Goal: Task Accomplishment & Management: Use online tool/utility

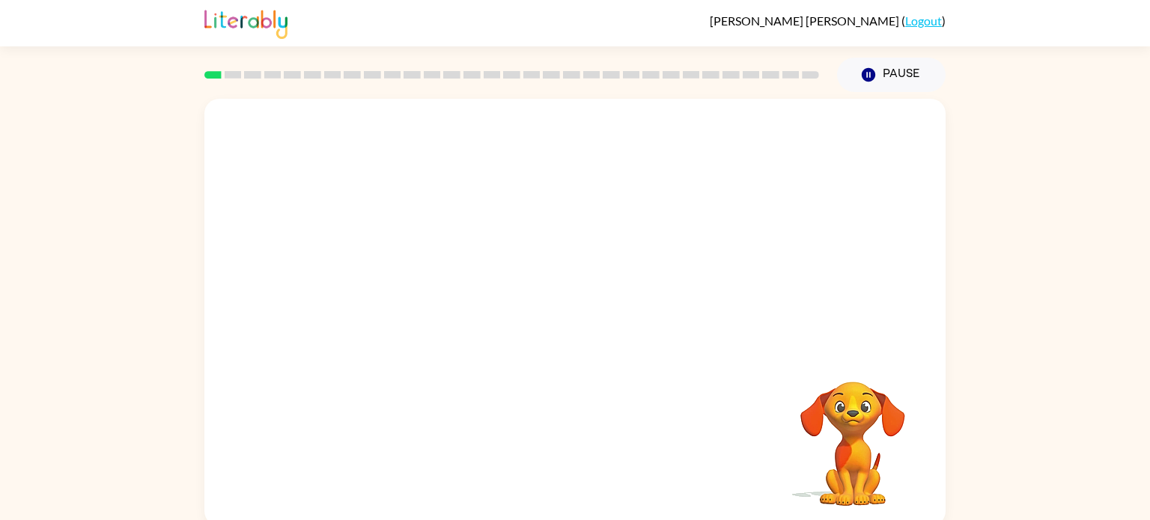
click at [861, 409] on video "Your browser must support playing .mp4 files to use Literably. Please try using…" at bounding box center [853, 434] width 150 height 150
drag, startPoint x: 402, startPoint y: 285, endPoint x: 411, endPoint y: 271, distance: 16.8
click at [411, 271] on video "Your browser must support playing .mp4 files to use Literably. Please try using…" at bounding box center [574, 225] width 741 height 252
drag, startPoint x: 413, startPoint y: 276, endPoint x: 628, endPoint y: 46, distance: 314.2
click at [628, 46] on div "Lucas Zuckerman ( Logout ) Pause Pause Your browser must support playing .mp4 f…" at bounding box center [575, 263] width 1150 height 526
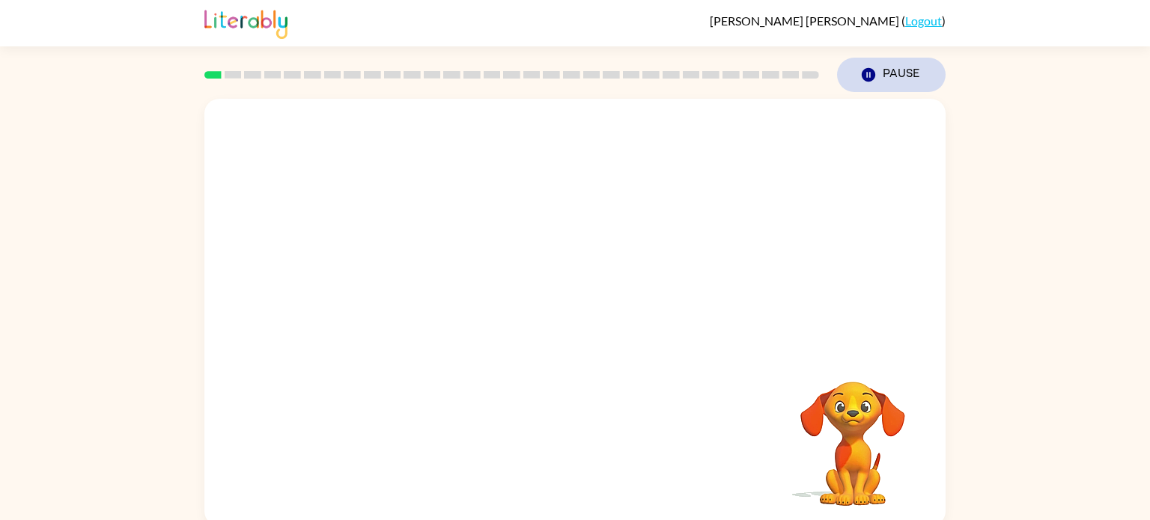
click at [899, 70] on button "Pause Pause" at bounding box center [891, 75] width 109 height 34
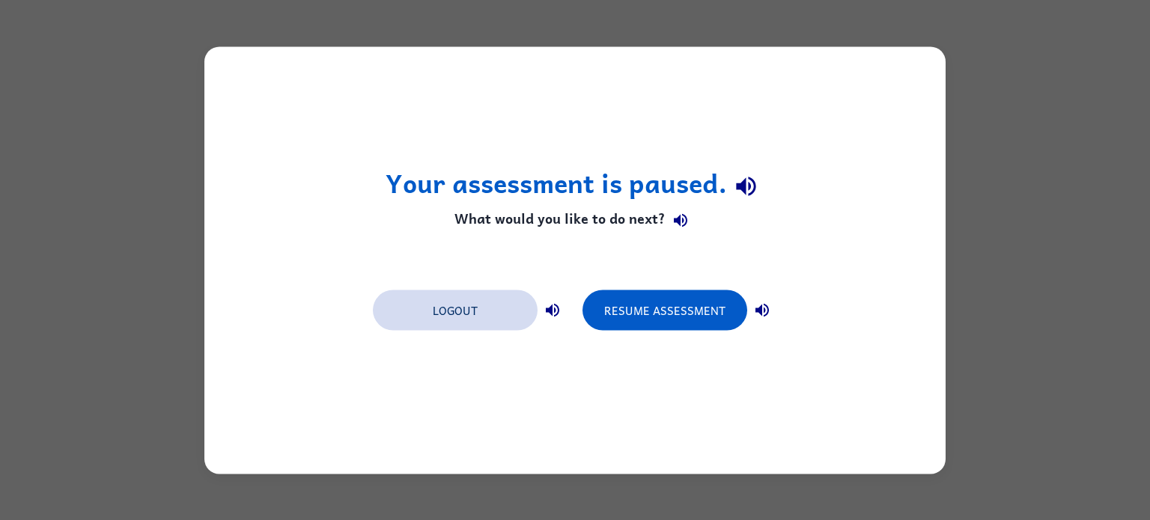
click at [486, 321] on button "Logout" at bounding box center [455, 310] width 165 height 40
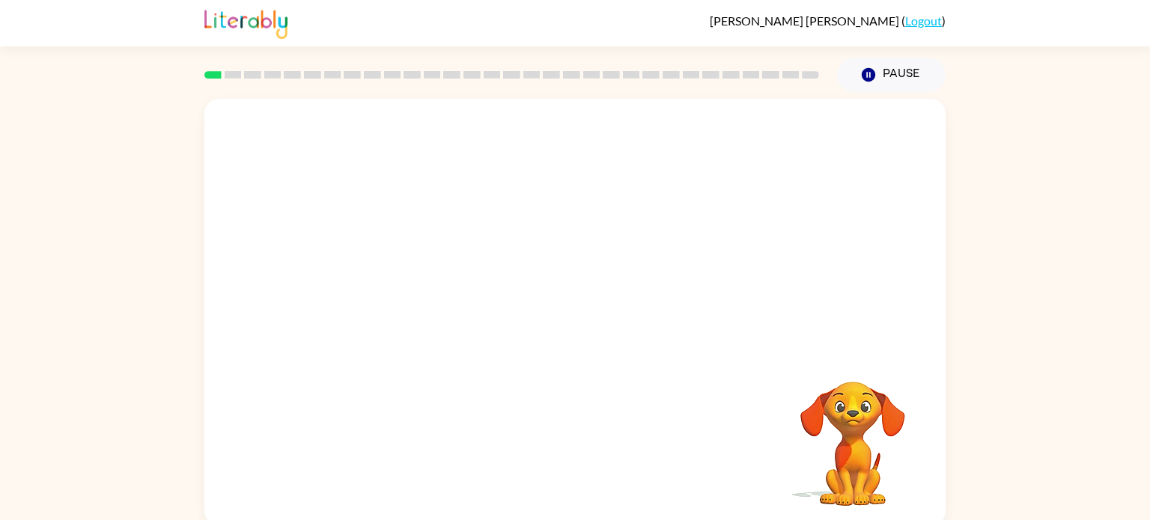
click at [852, 420] on video "Your browser must support playing .mp4 files to use Literably. Please try using…" at bounding box center [853, 434] width 150 height 150
click at [586, 329] on icon "button" at bounding box center [575, 320] width 26 height 26
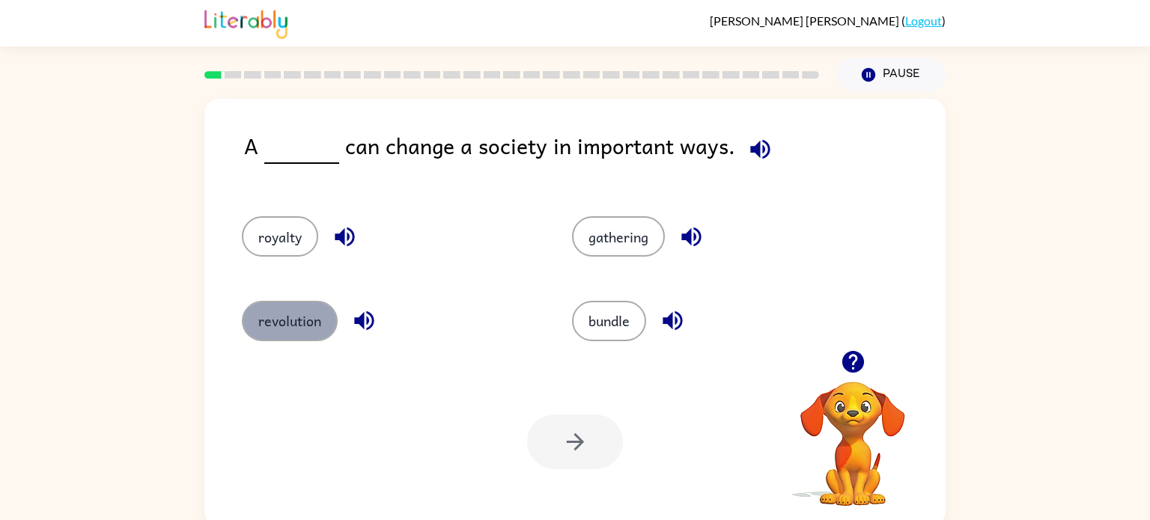
click at [297, 313] on button "revolution" at bounding box center [290, 321] width 96 height 40
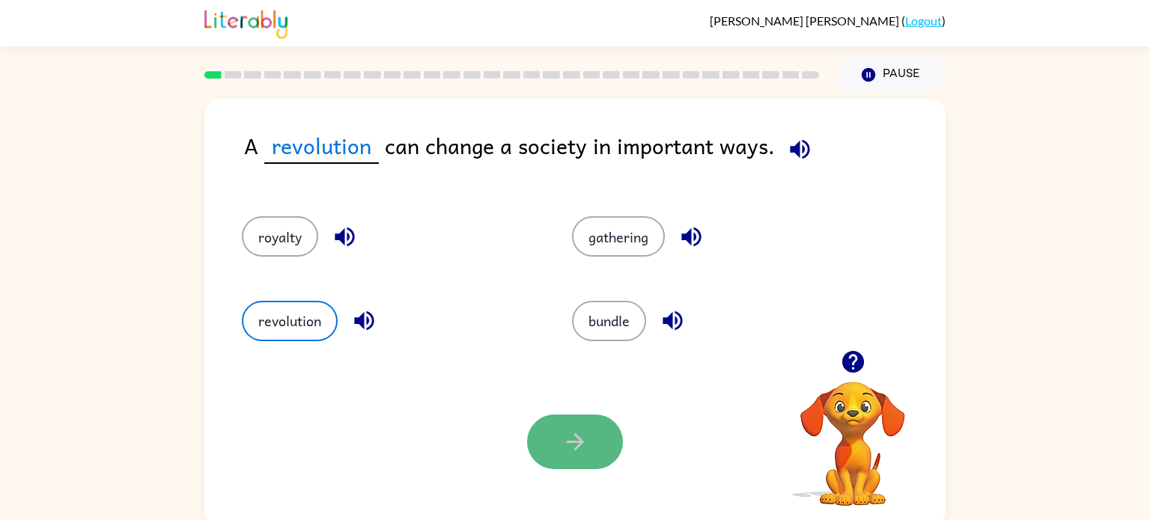
click at [564, 449] on icon "button" at bounding box center [575, 442] width 26 height 26
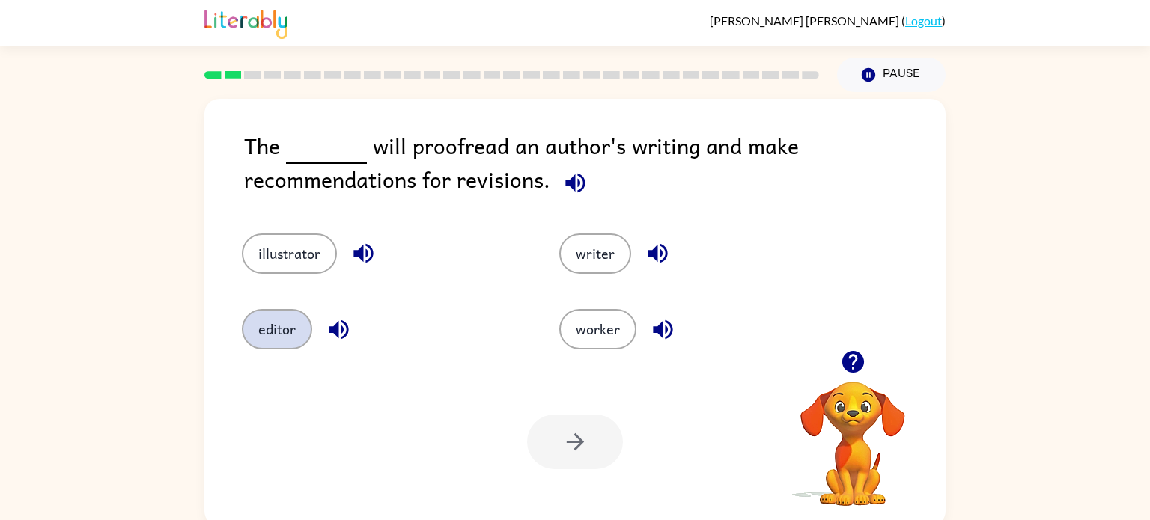
click at [273, 328] on button "editor" at bounding box center [277, 329] width 70 height 40
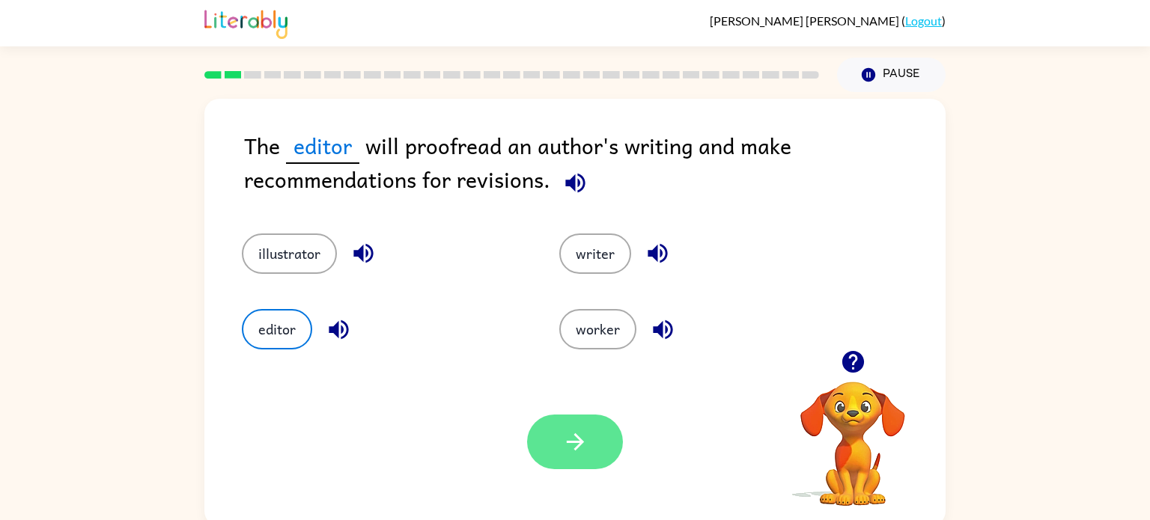
click at [580, 452] on icon "button" at bounding box center [575, 442] width 26 height 26
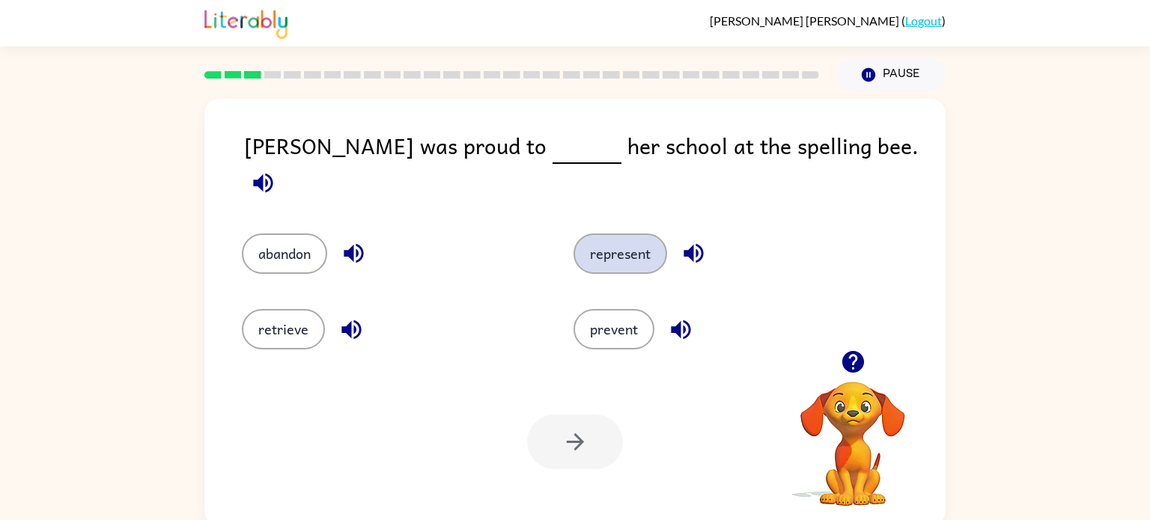
click at [622, 234] on button "represent" at bounding box center [621, 254] width 94 height 40
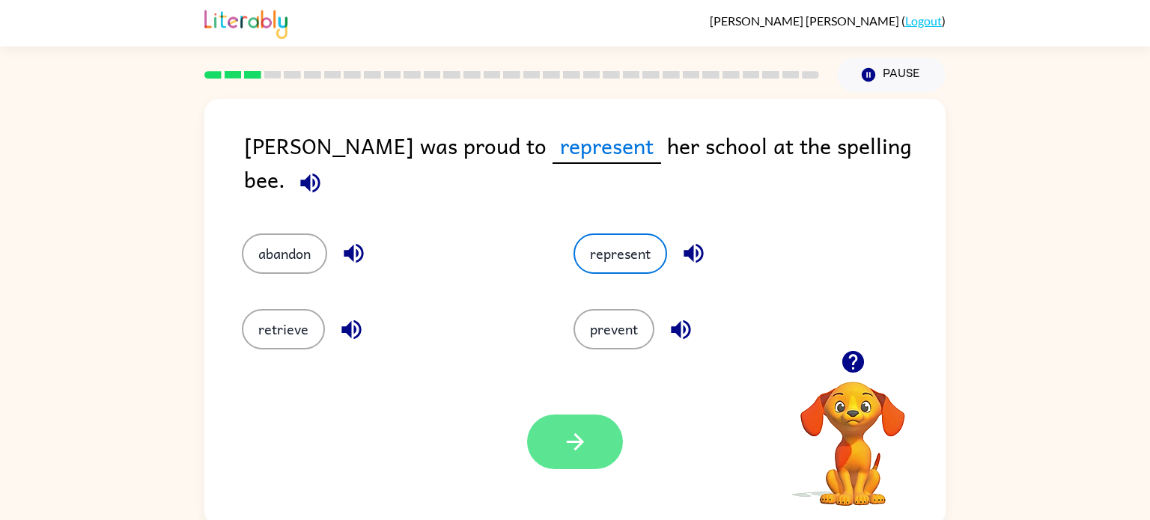
click at [547, 441] on button "button" at bounding box center [575, 442] width 96 height 55
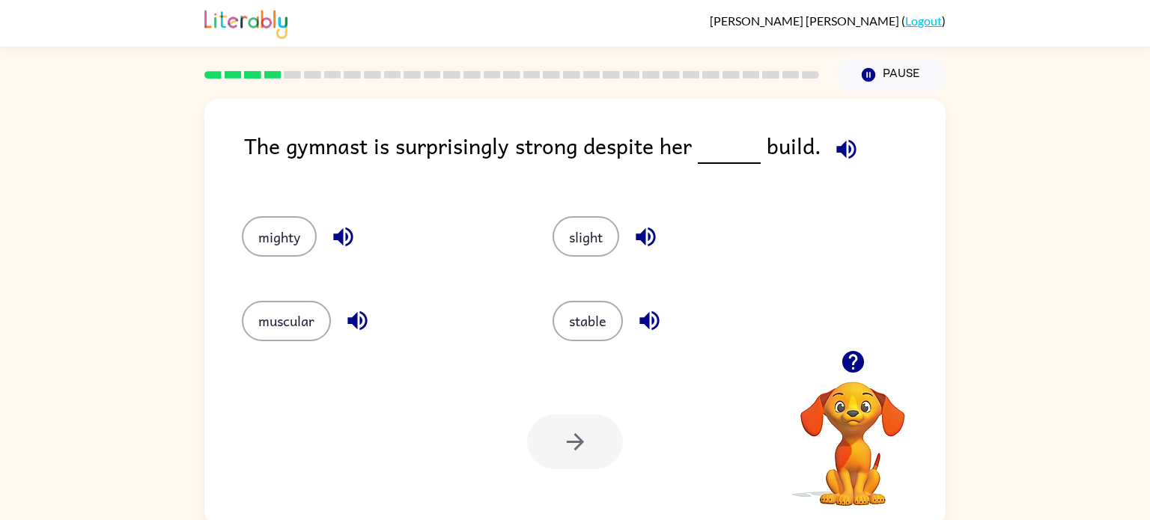
click at [649, 241] on icon "button" at bounding box center [646, 237] width 26 height 26
click at [653, 311] on icon "button" at bounding box center [650, 321] width 26 height 26
click at [567, 335] on button "stable" at bounding box center [588, 321] width 70 height 40
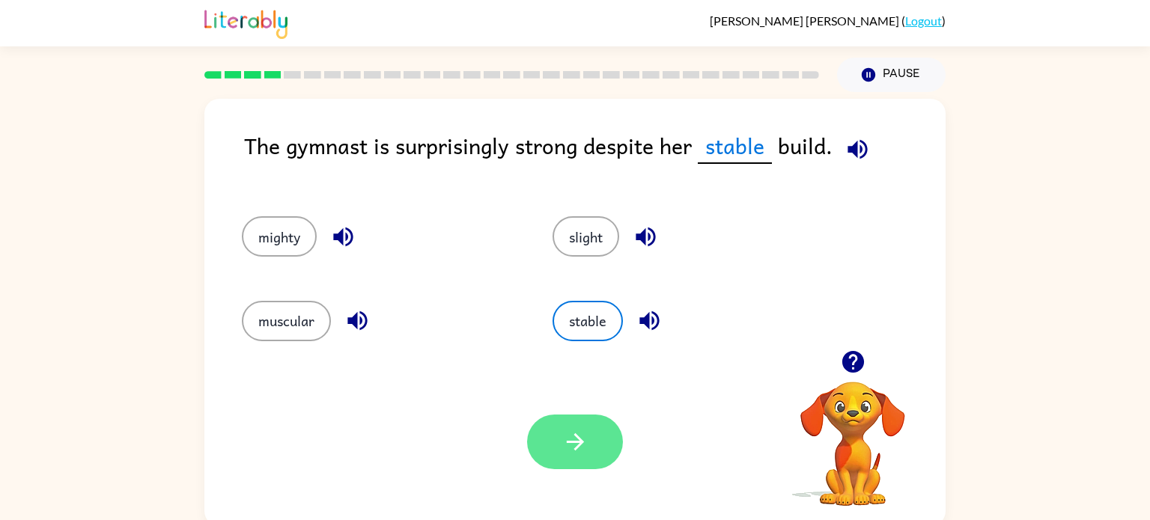
click at [597, 426] on button "button" at bounding box center [575, 442] width 96 height 55
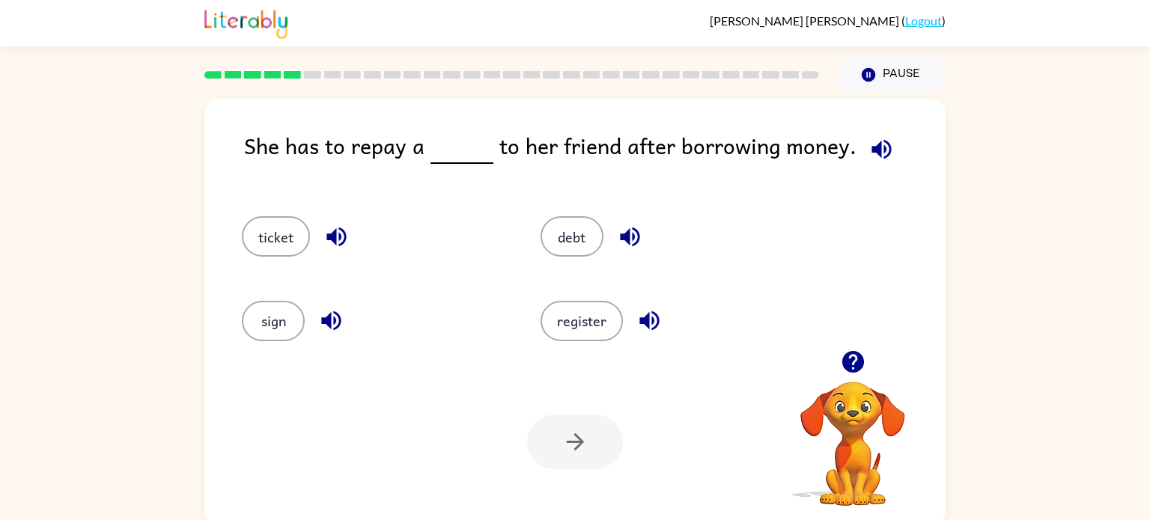
click at [552, 209] on div "debt" at bounding box center [661, 230] width 299 height 84
click at [562, 237] on button "debt" at bounding box center [572, 236] width 63 height 40
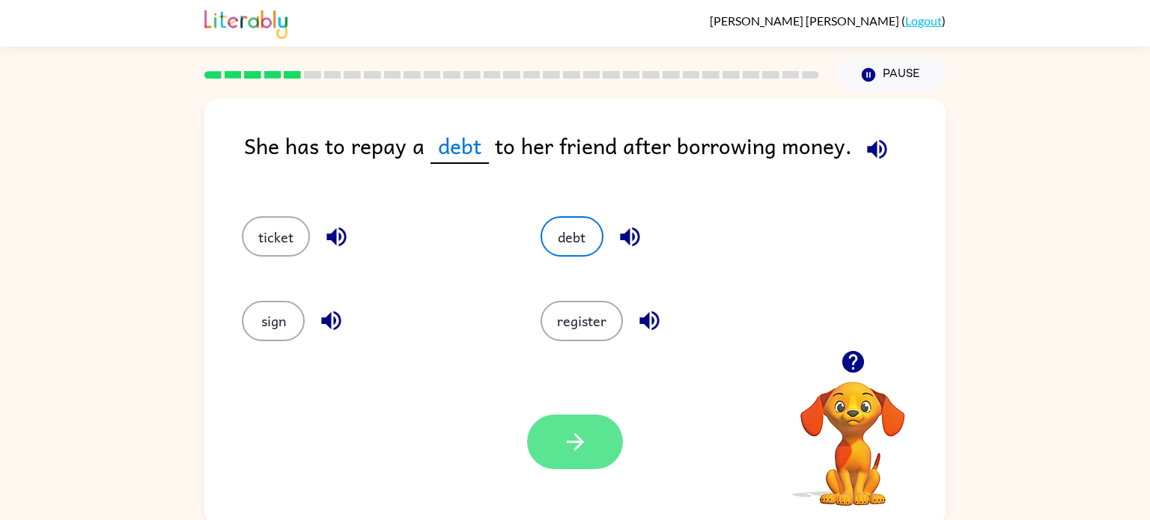
click at [565, 454] on icon "button" at bounding box center [575, 442] width 26 height 26
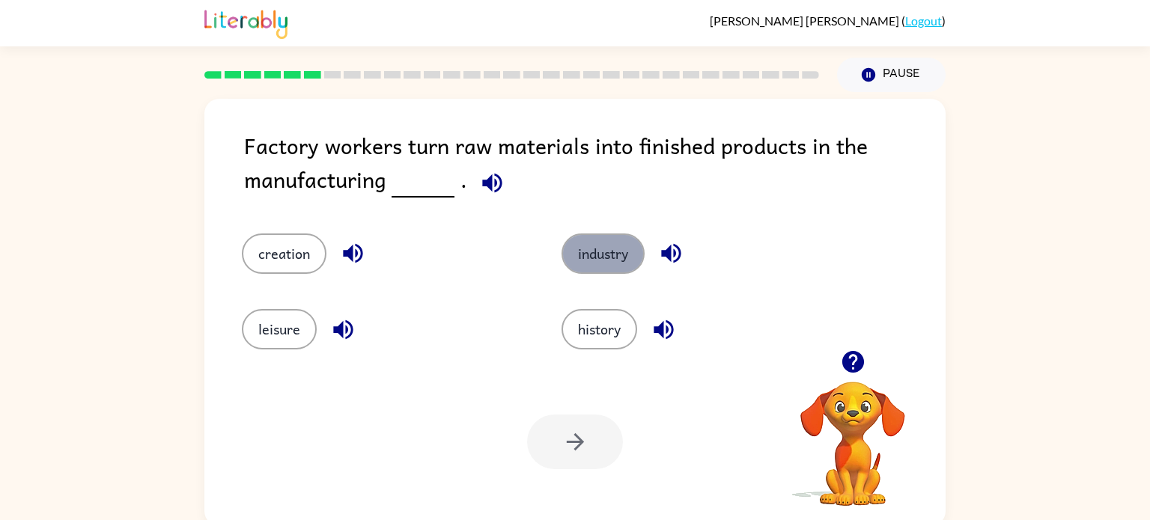
click at [603, 256] on button "industry" at bounding box center [603, 254] width 83 height 40
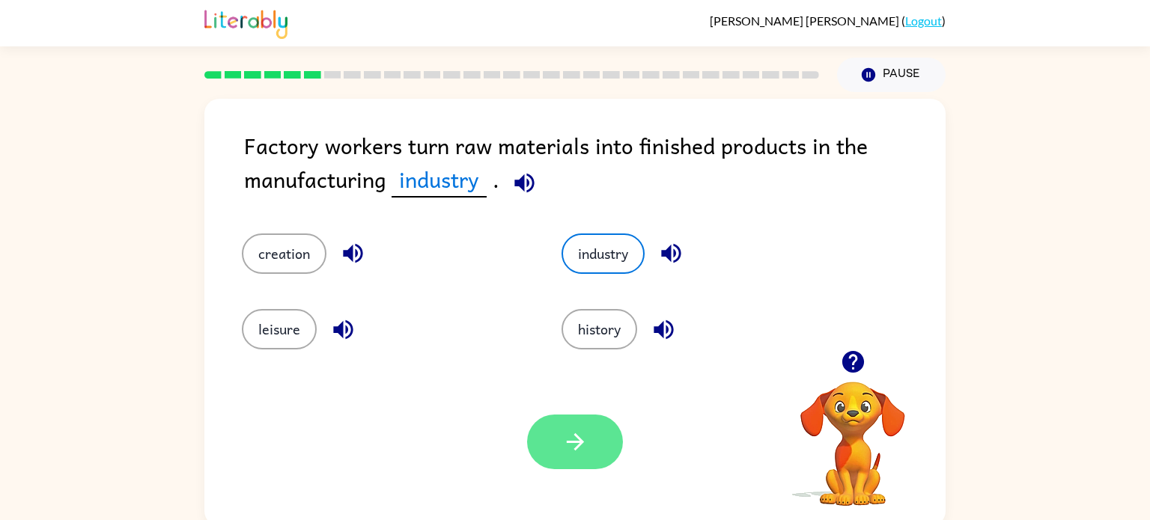
click at [574, 439] on icon "button" at bounding box center [575, 442] width 26 height 26
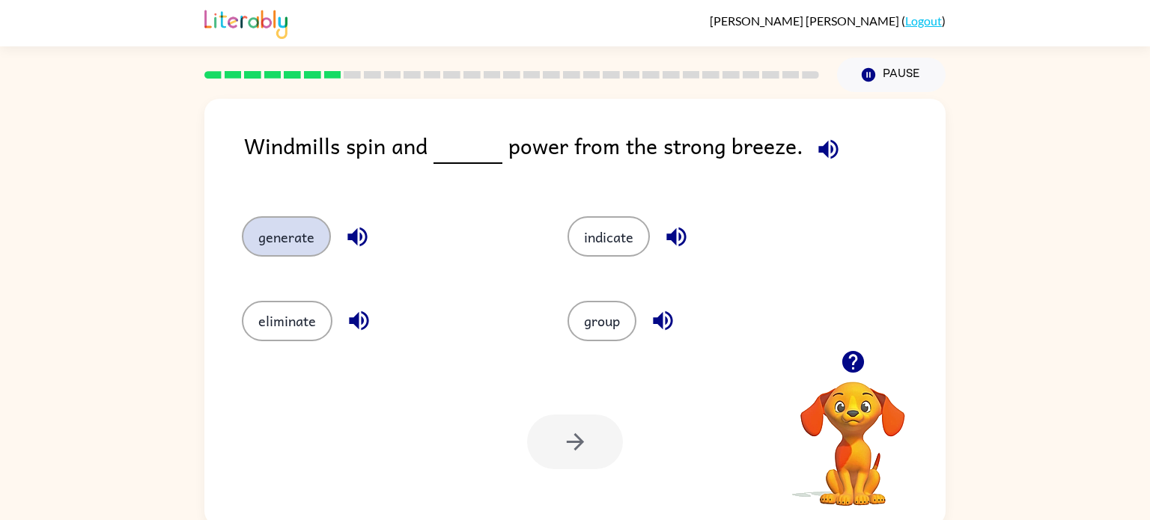
click at [271, 237] on button "generate" at bounding box center [286, 236] width 89 height 40
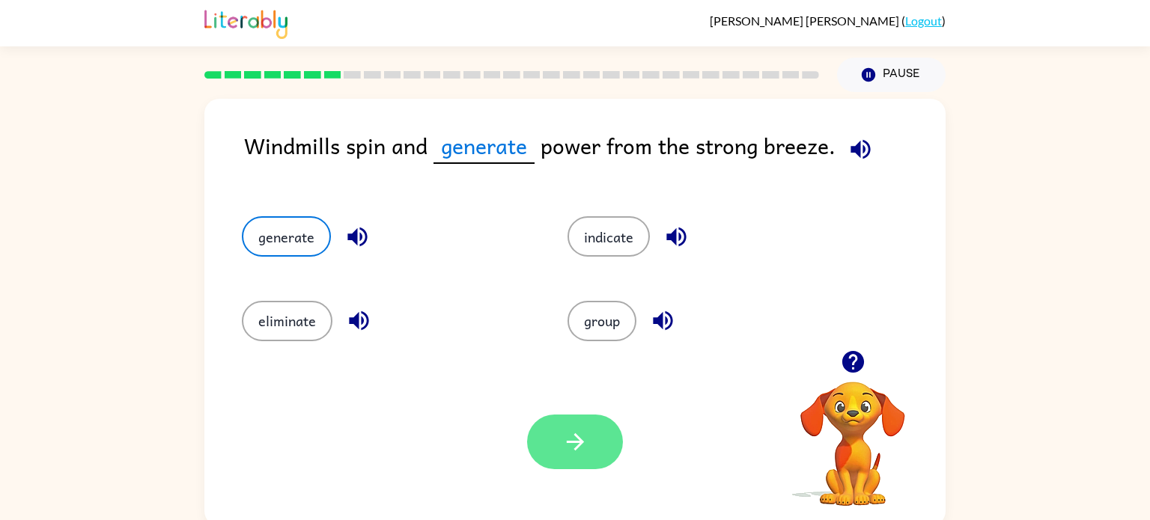
click at [583, 452] on icon "button" at bounding box center [575, 442] width 26 height 26
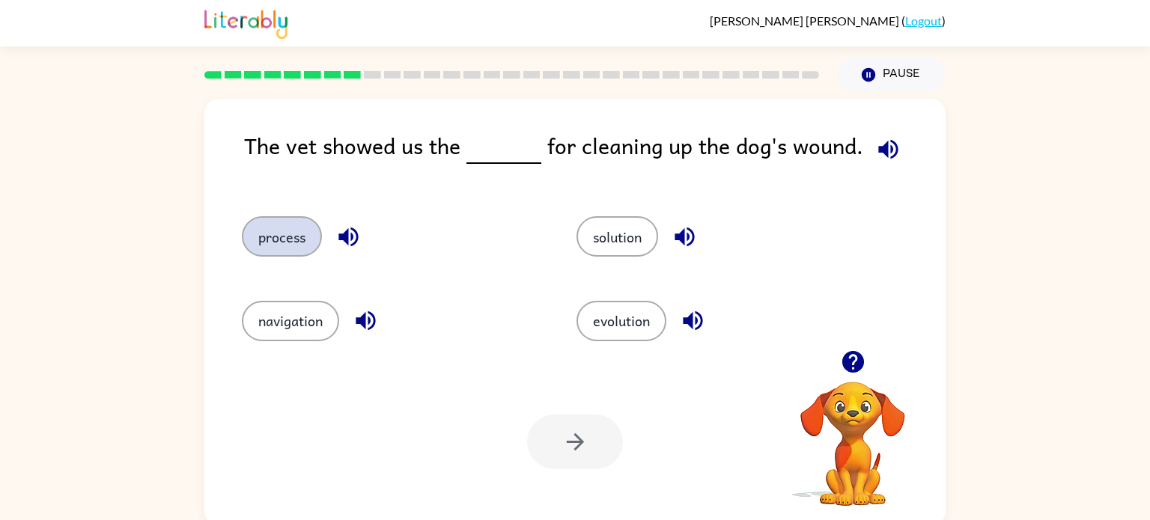
click at [295, 234] on button "process" at bounding box center [282, 236] width 80 height 40
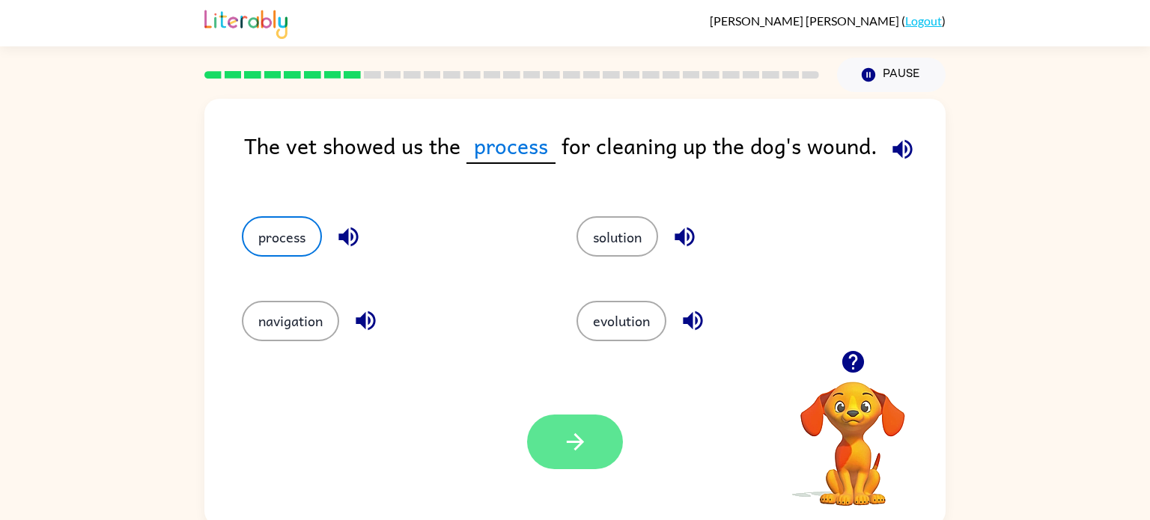
click at [556, 460] on button "button" at bounding box center [575, 442] width 96 height 55
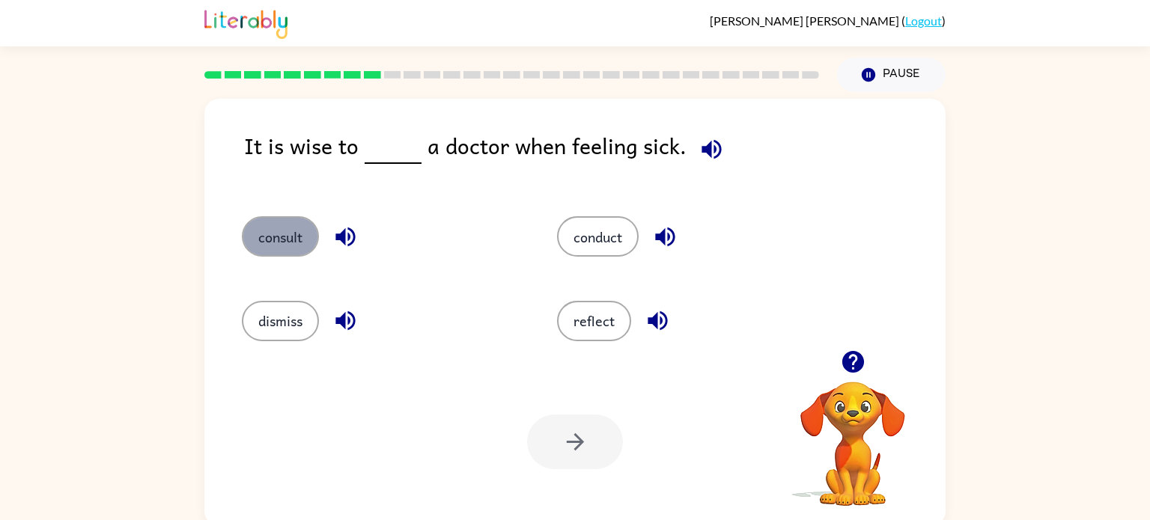
click at [280, 243] on button "consult" at bounding box center [280, 236] width 77 height 40
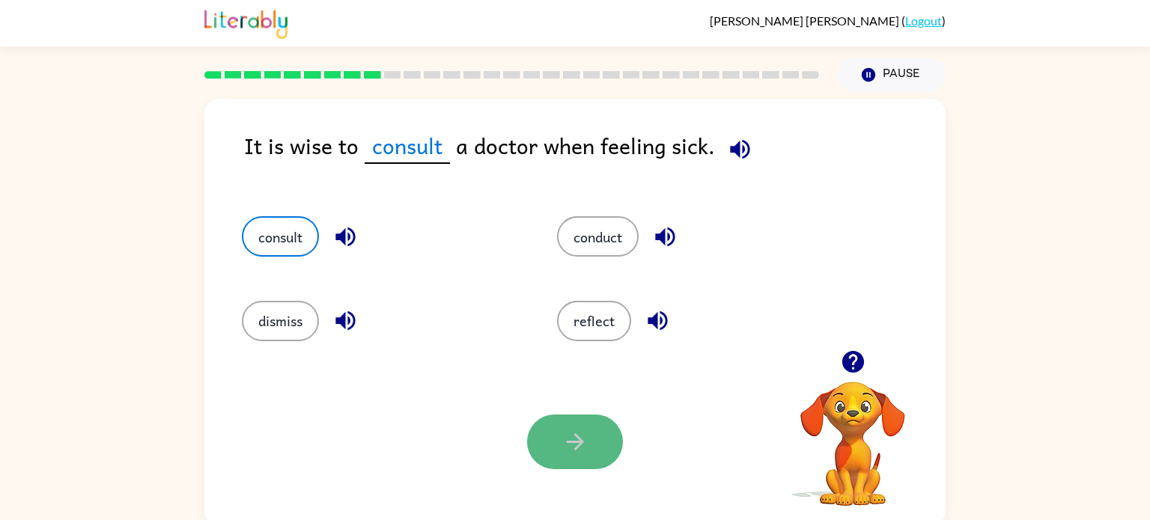
click at [575, 436] on icon "button" at bounding box center [574, 442] width 17 height 17
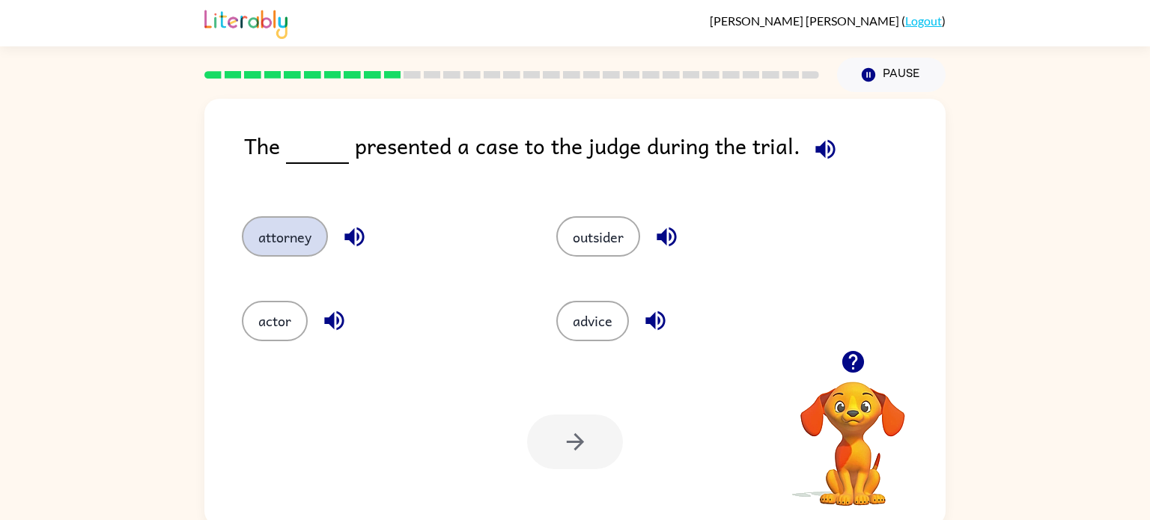
click at [322, 229] on button "attorney" at bounding box center [285, 236] width 86 height 40
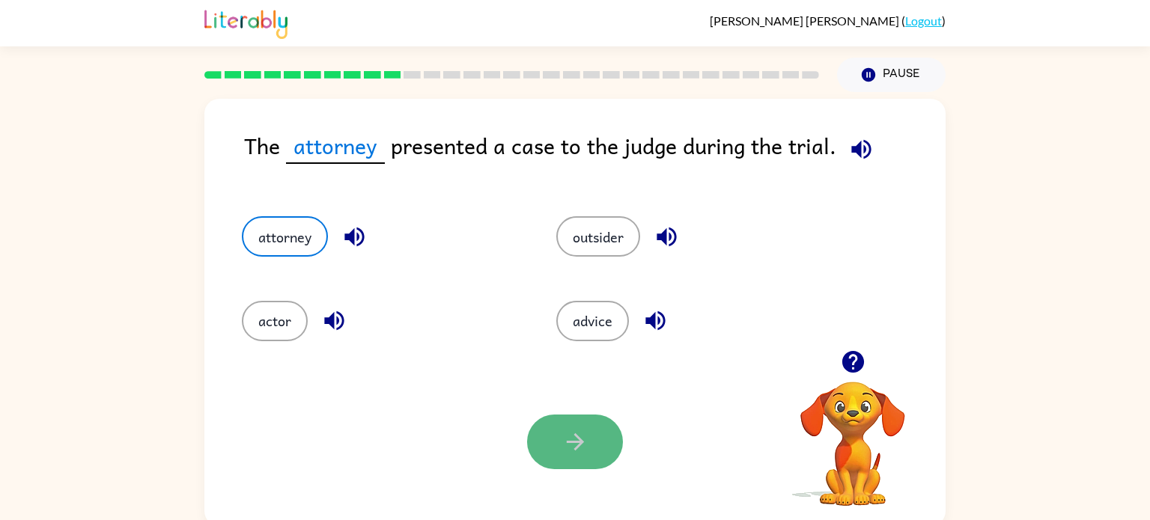
click at [568, 437] on icon "button" at bounding box center [575, 442] width 26 height 26
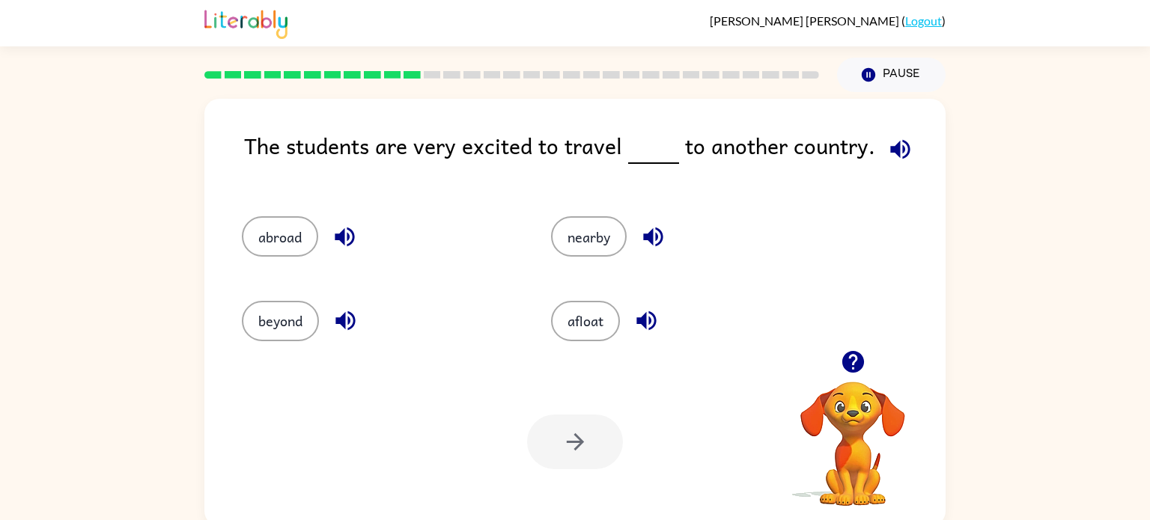
click at [321, 338] on div "beyond" at bounding box center [379, 321] width 275 height 40
click at [306, 329] on button "beyond" at bounding box center [280, 321] width 77 height 40
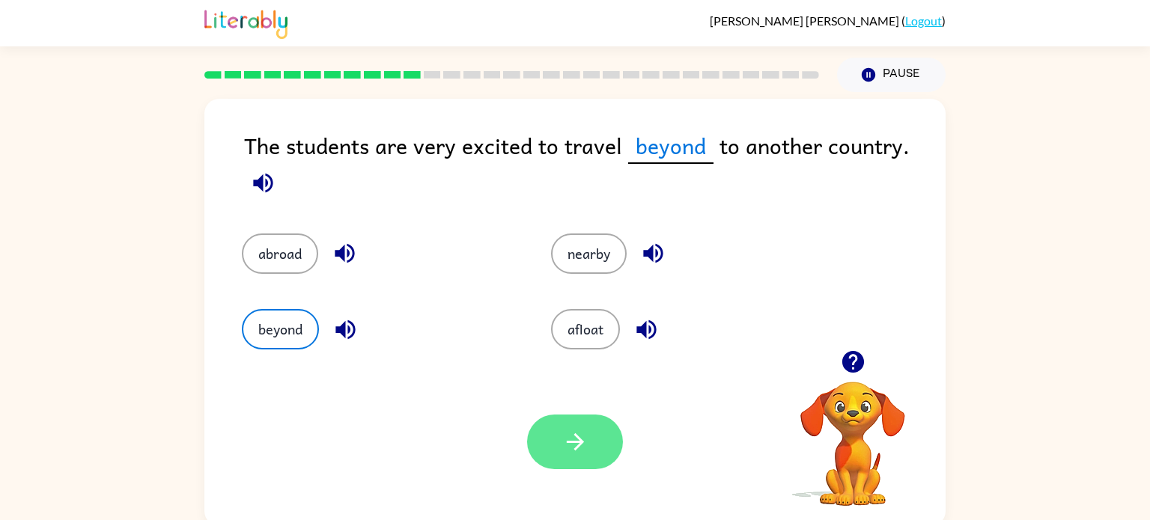
click at [562, 449] on icon "button" at bounding box center [575, 442] width 26 height 26
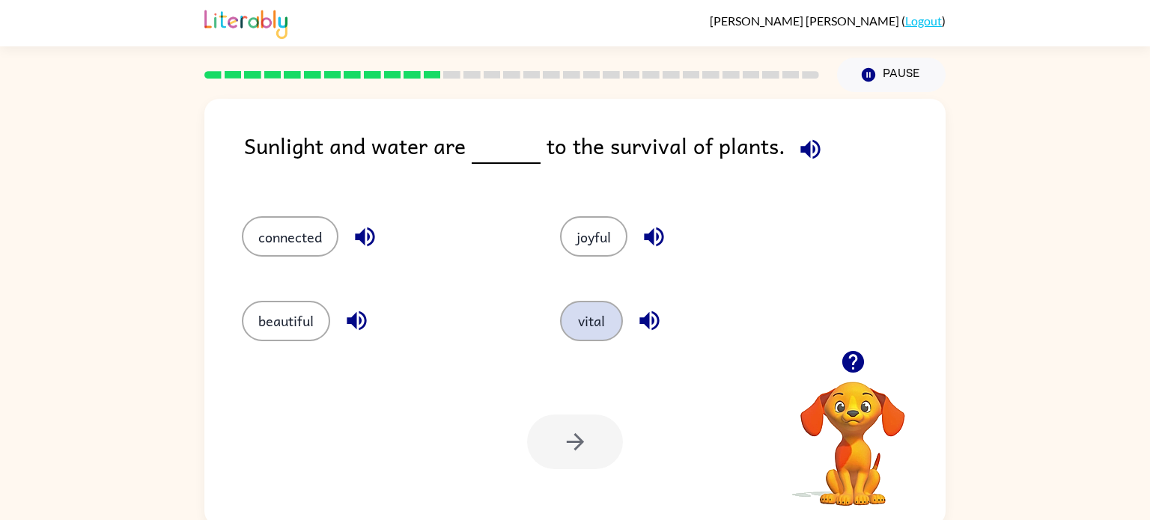
click at [595, 314] on button "vital" at bounding box center [591, 321] width 63 height 40
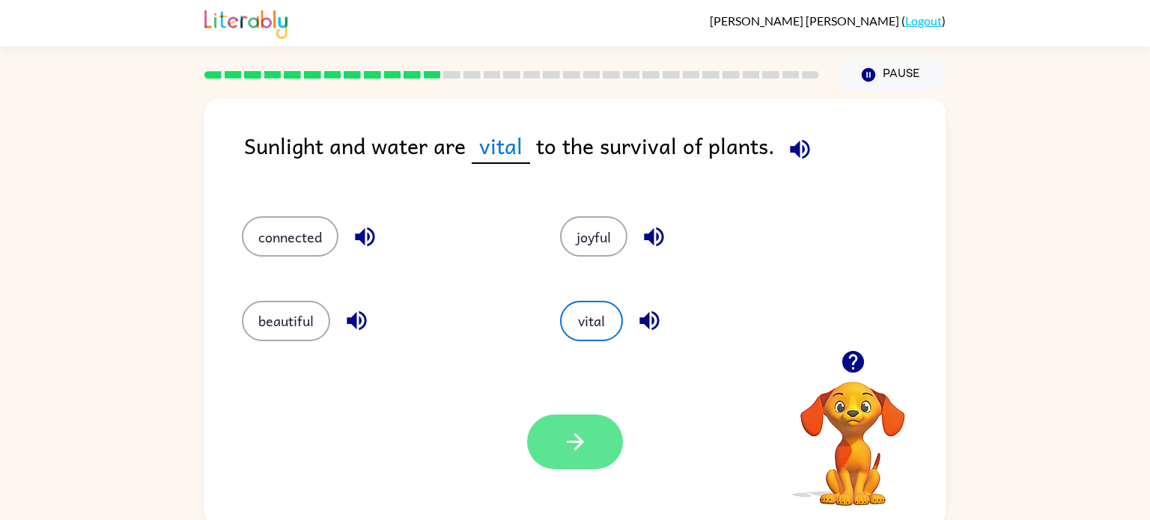
click at [590, 440] on button "button" at bounding box center [575, 442] width 96 height 55
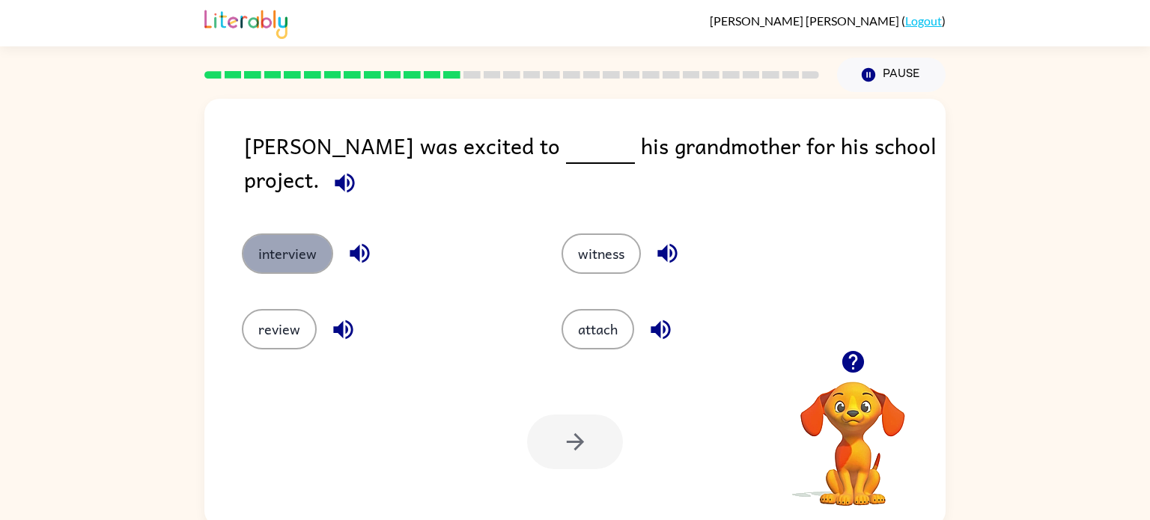
click at [303, 247] on button "interview" at bounding box center [287, 254] width 91 height 40
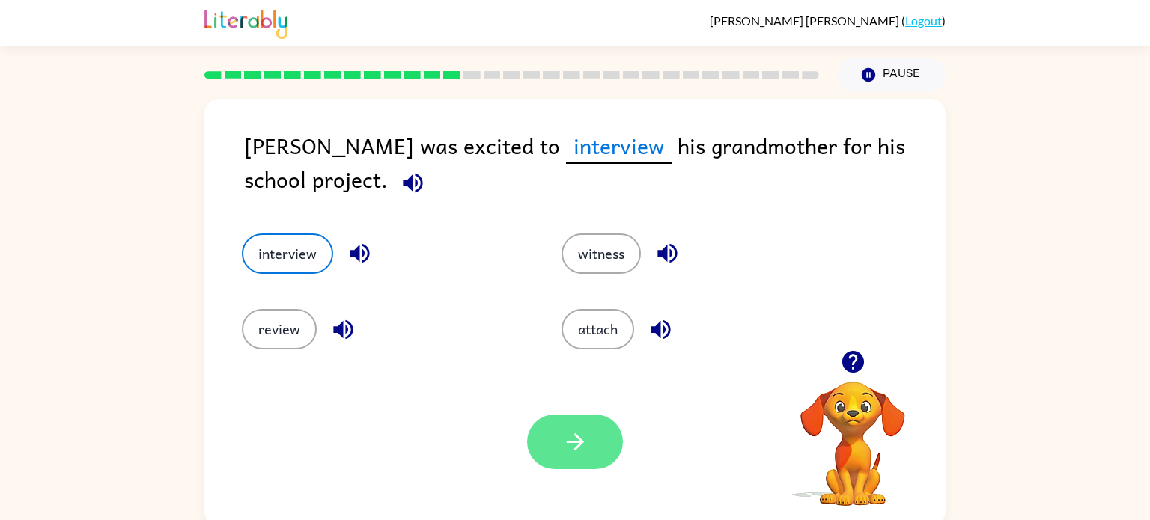
click at [585, 455] on icon "button" at bounding box center [575, 442] width 26 height 26
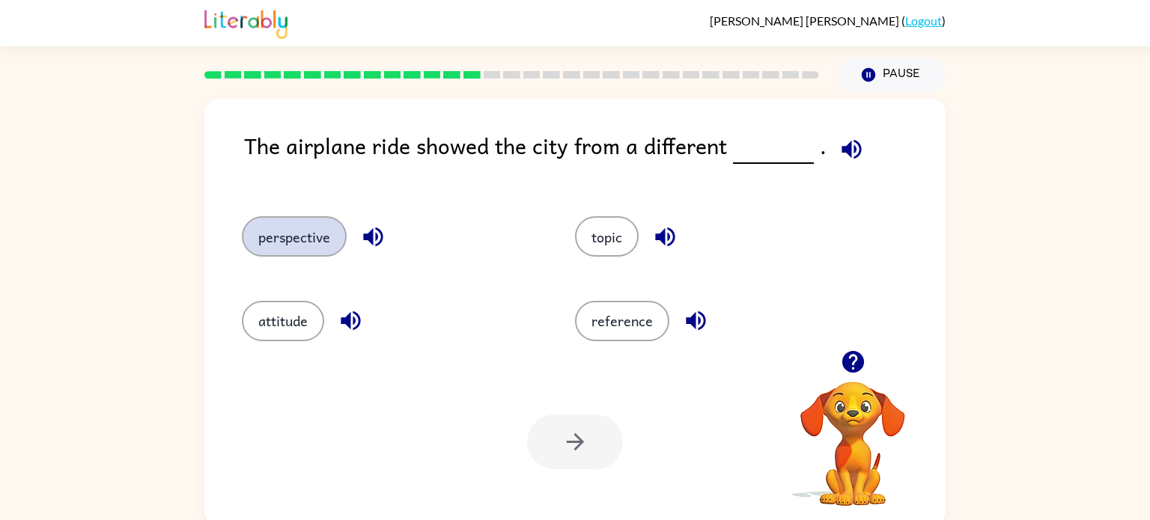
click at [306, 237] on button "perspective" at bounding box center [294, 236] width 105 height 40
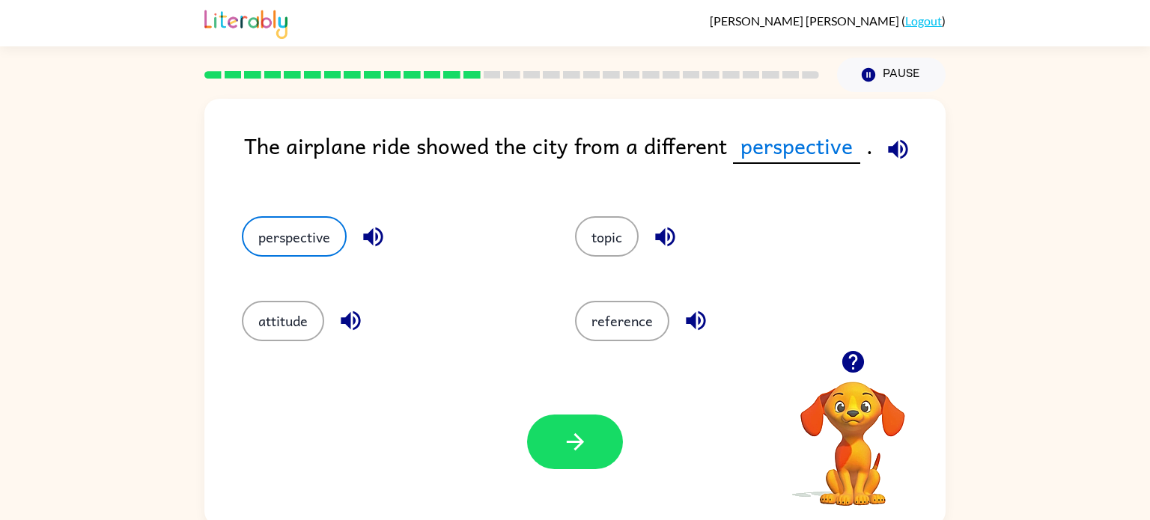
click at [567, 474] on div "Your browser must support playing .mp4 files to use Literably. Please try using…" at bounding box center [574, 442] width 741 height 168
click at [542, 407] on div "Your browser must support playing .mp4 files to use Literably. Please try using…" at bounding box center [574, 442] width 741 height 168
click at [550, 429] on button "button" at bounding box center [575, 442] width 96 height 55
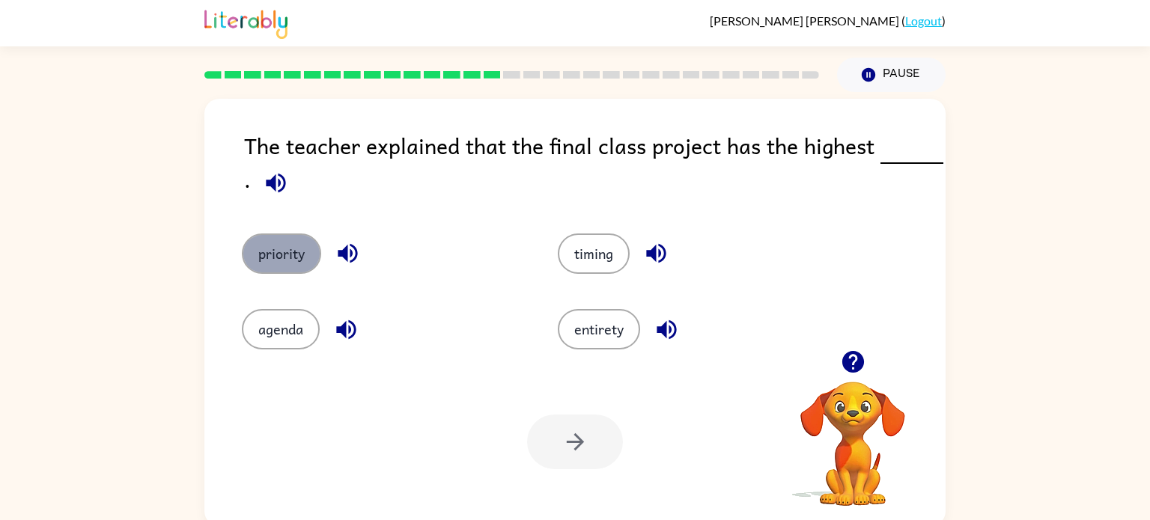
click at [307, 254] on button "priority" at bounding box center [281, 254] width 79 height 40
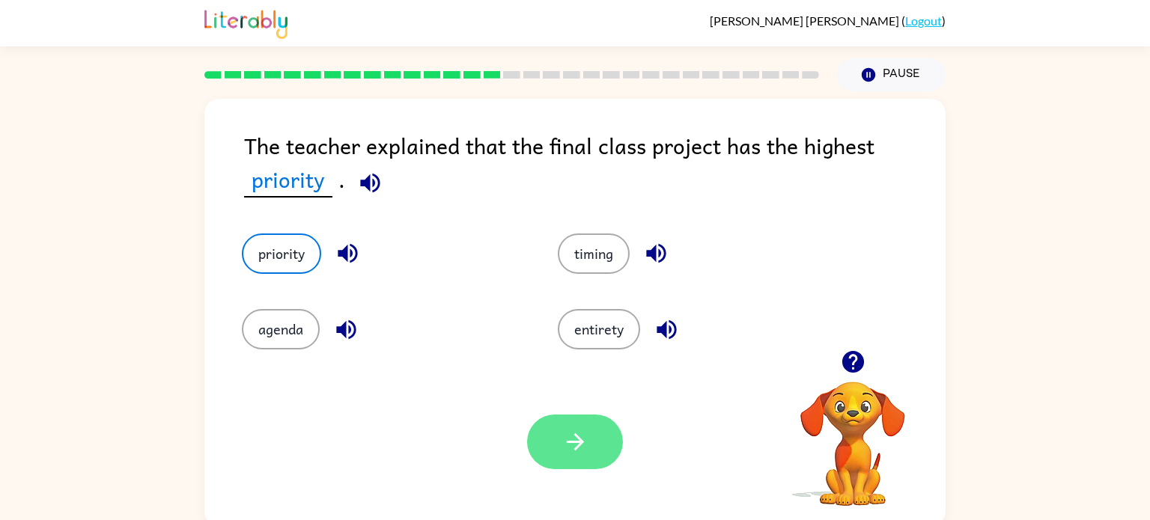
click at [557, 433] on button "button" at bounding box center [575, 442] width 96 height 55
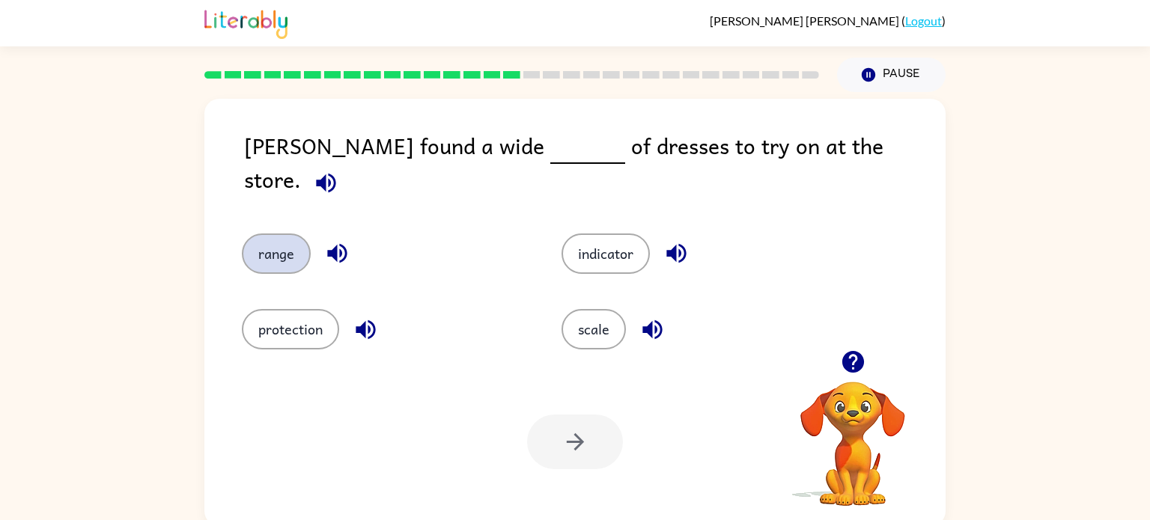
click at [269, 234] on button "range" at bounding box center [276, 254] width 69 height 40
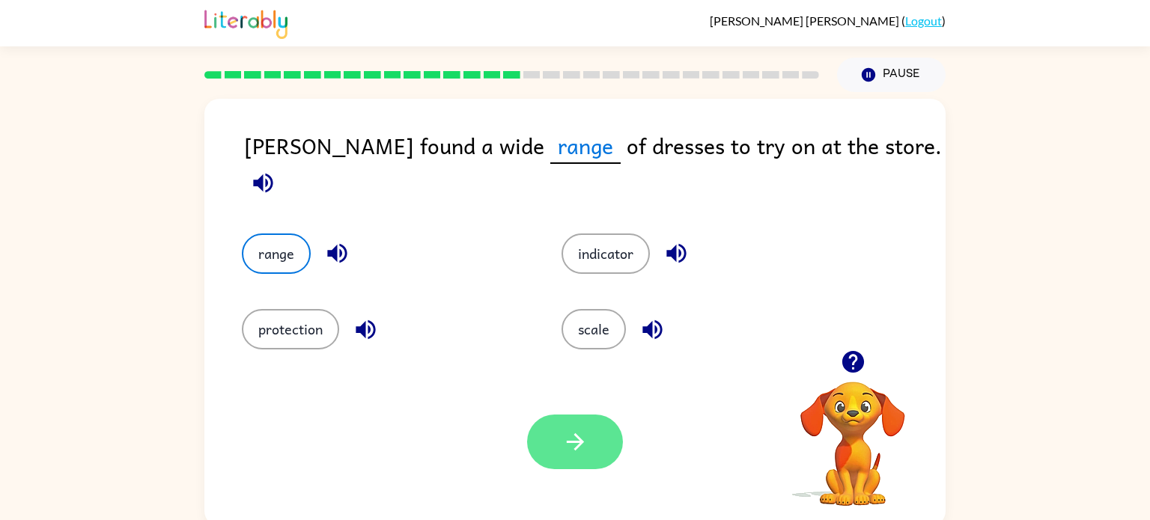
click at [570, 433] on icon "button" at bounding box center [575, 442] width 26 height 26
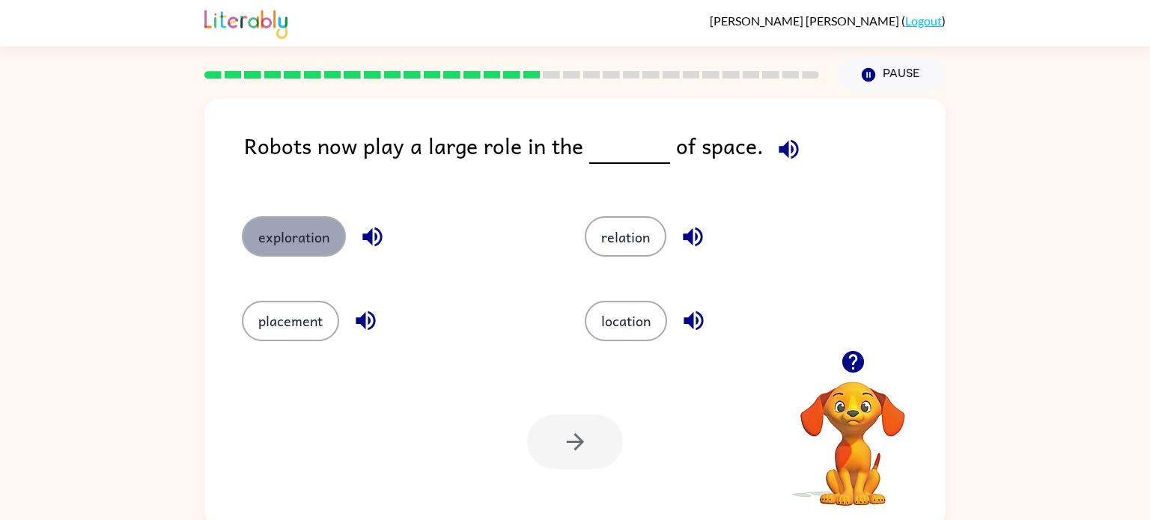
click at [327, 236] on button "exploration" at bounding box center [294, 236] width 104 height 40
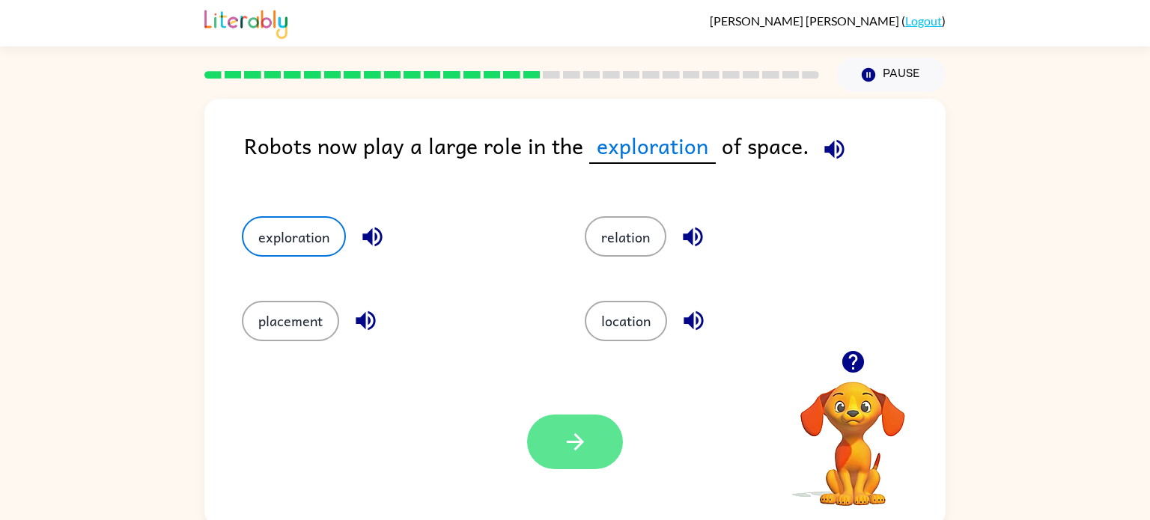
click at [580, 440] on icon "button" at bounding box center [574, 442] width 17 height 17
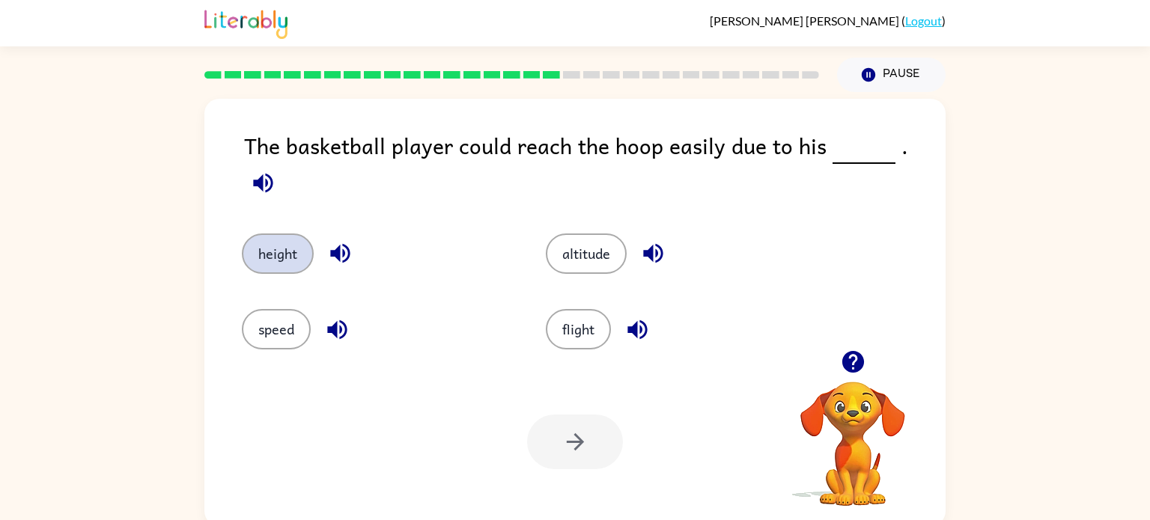
click at [282, 237] on button "height" at bounding box center [278, 254] width 72 height 40
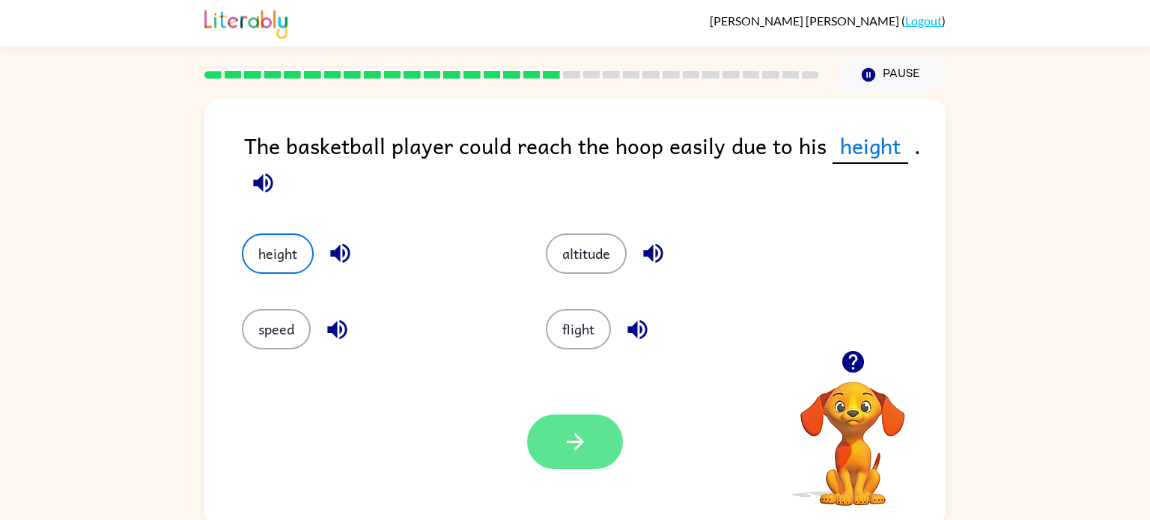
click at [583, 436] on icon "button" at bounding box center [575, 442] width 26 height 26
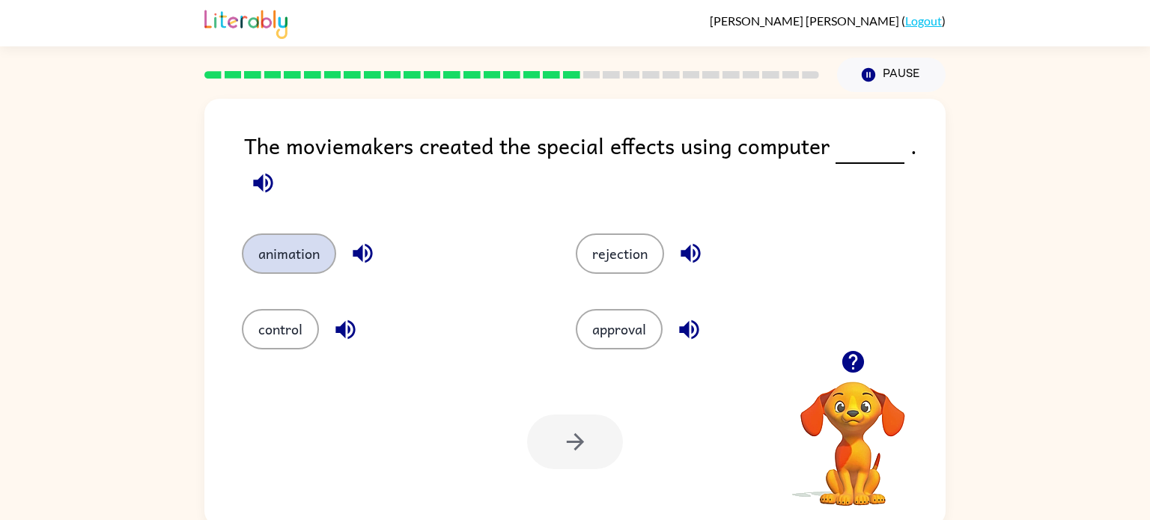
click at [315, 265] on button "animation" at bounding box center [289, 254] width 94 height 40
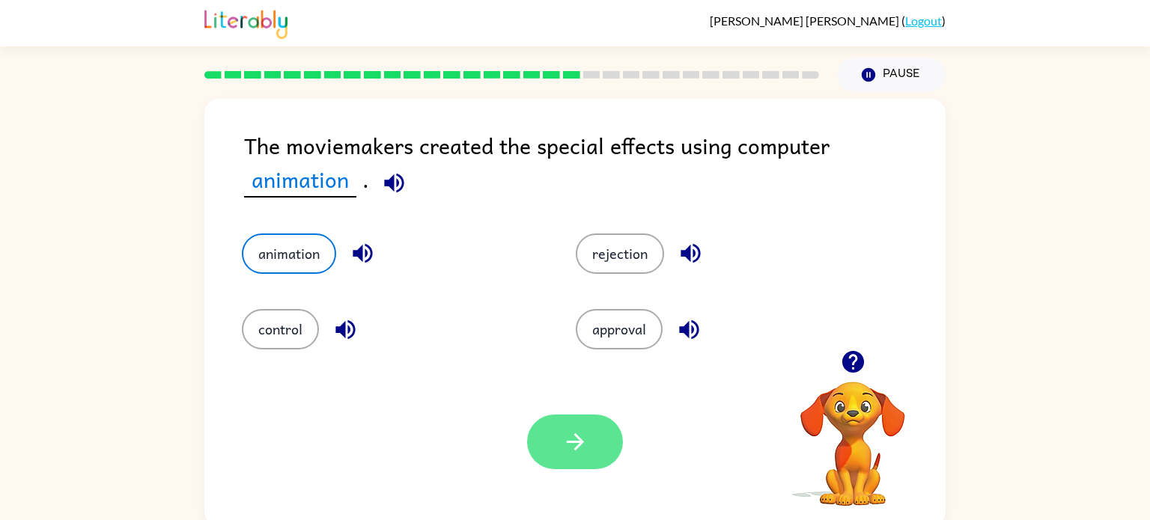
click at [595, 460] on button "button" at bounding box center [575, 442] width 96 height 55
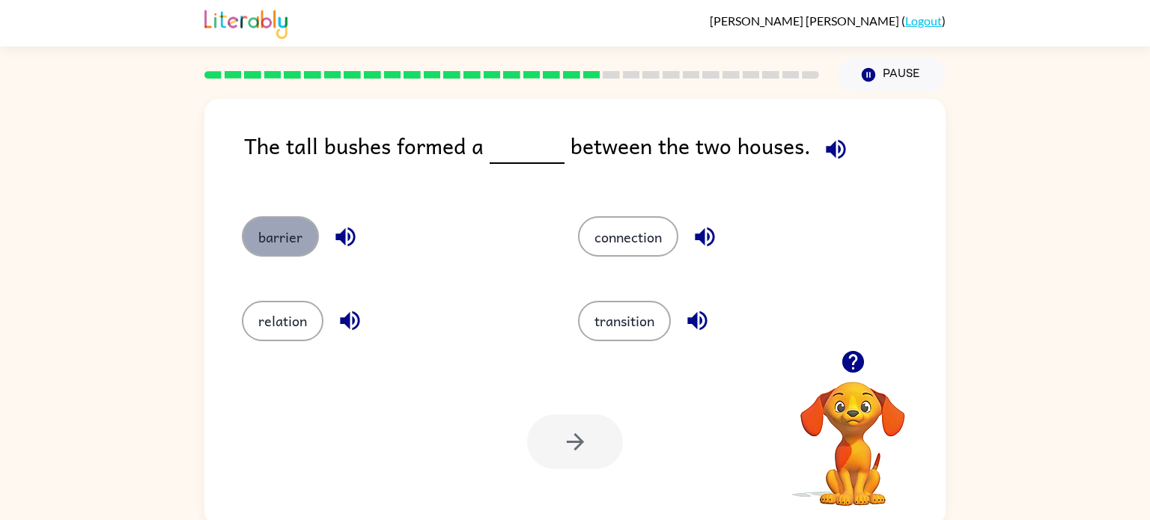
click at [303, 234] on button "barrier" at bounding box center [280, 236] width 77 height 40
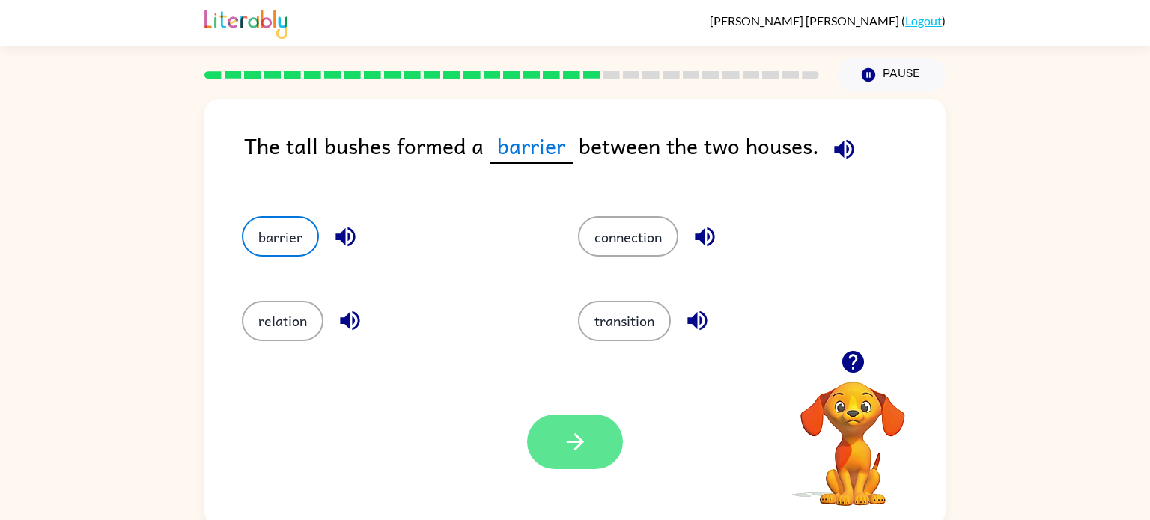
click at [557, 434] on button "button" at bounding box center [575, 442] width 96 height 55
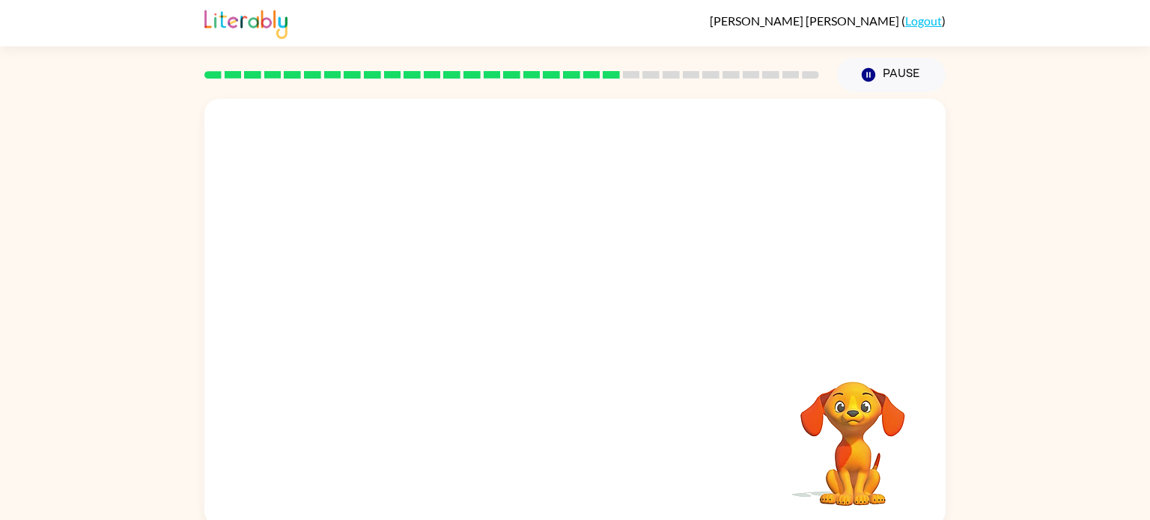
click at [434, 300] on video "Your browser must support playing .mp4 files to use Literably. Please try using…" at bounding box center [574, 225] width 741 height 252
click at [586, 321] on icon "button" at bounding box center [575, 320] width 26 height 26
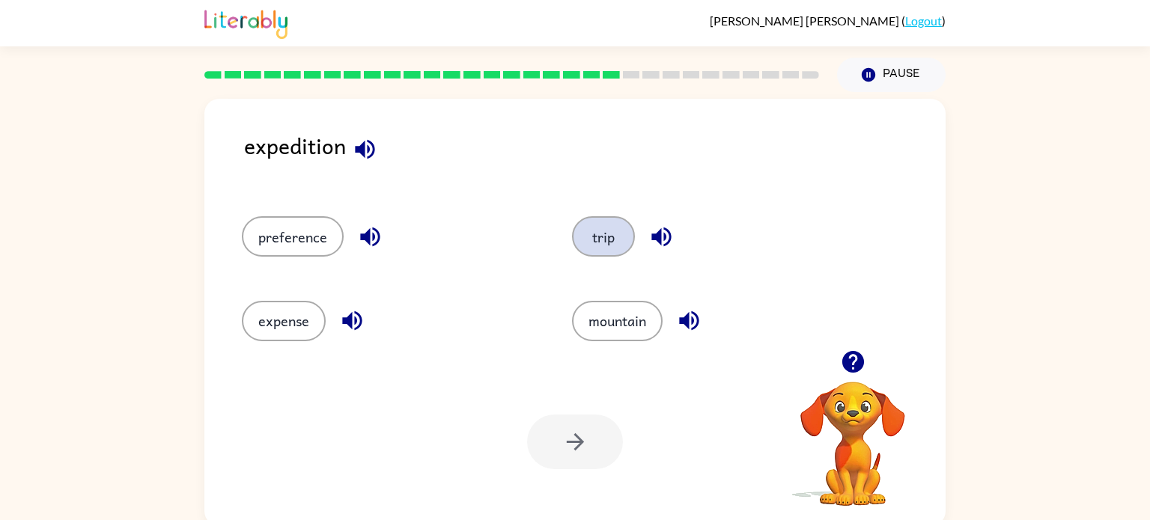
click at [601, 228] on button "trip" at bounding box center [603, 236] width 63 height 40
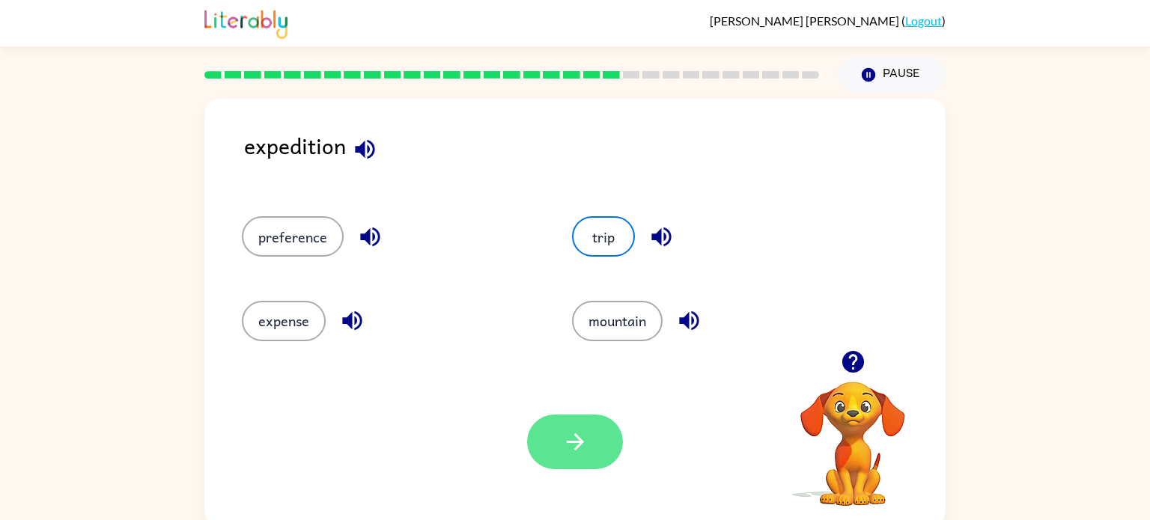
click at [565, 447] on icon "button" at bounding box center [575, 442] width 26 height 26
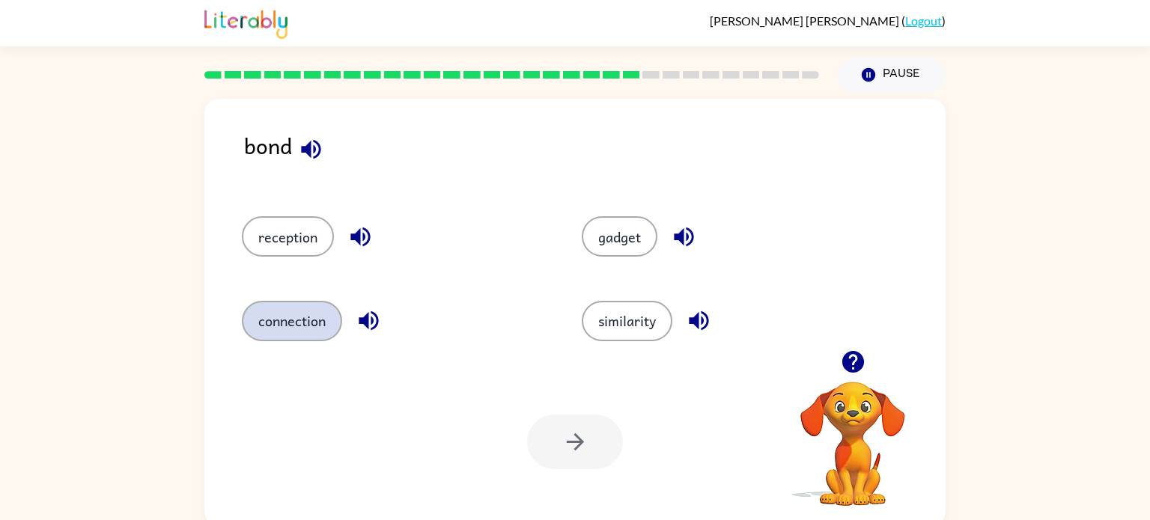
click at [299, 323] on button "connection" at bounding box center [292, 321] width 100 height 40
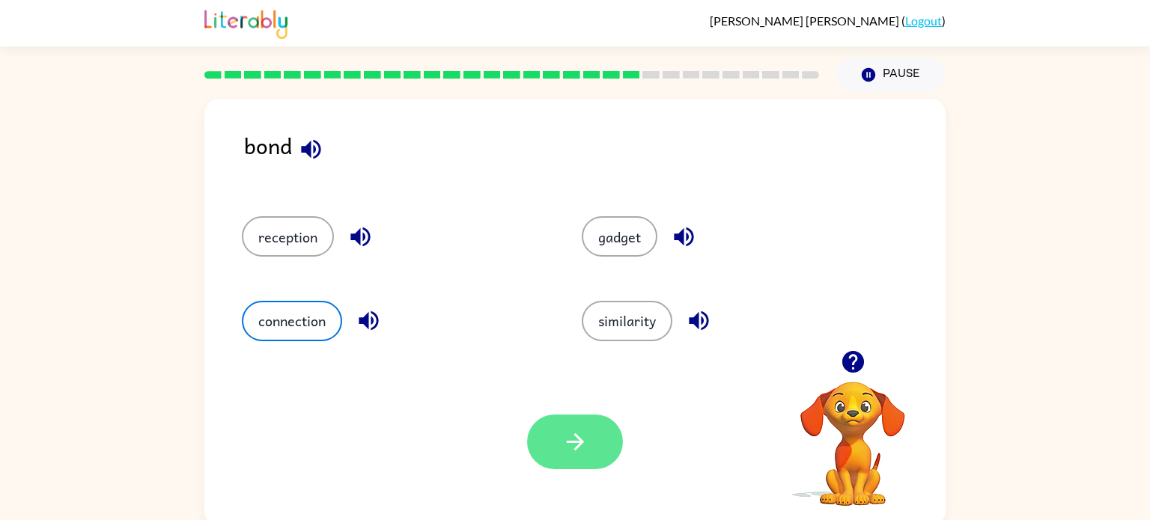
click at [562, 432] on icon "button" at bounding box center [575, 442] width 26 height 26
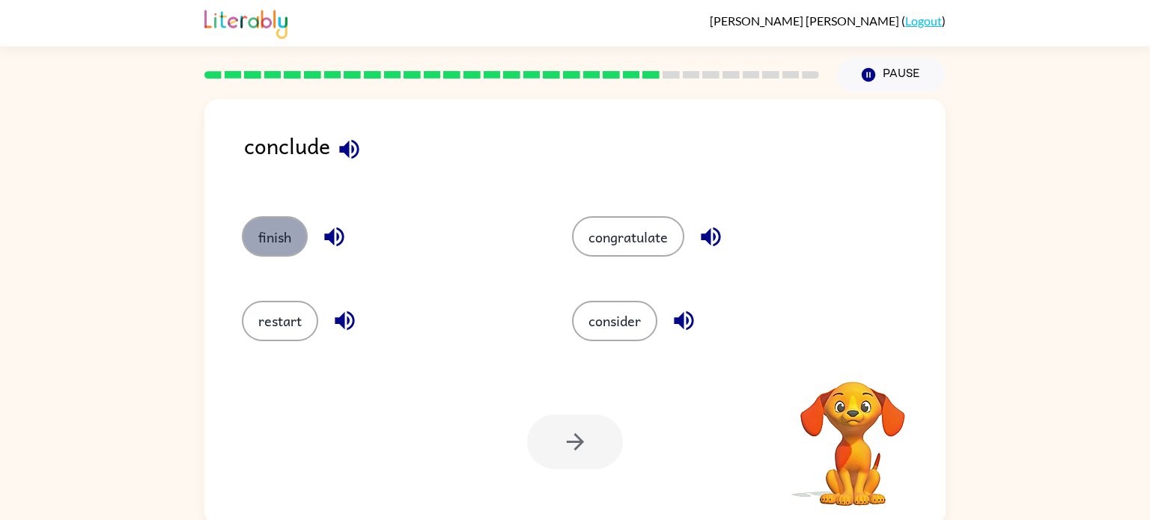
click at [290, 228] on button "finish" at bounding box center [275, 236] width 66 height 40
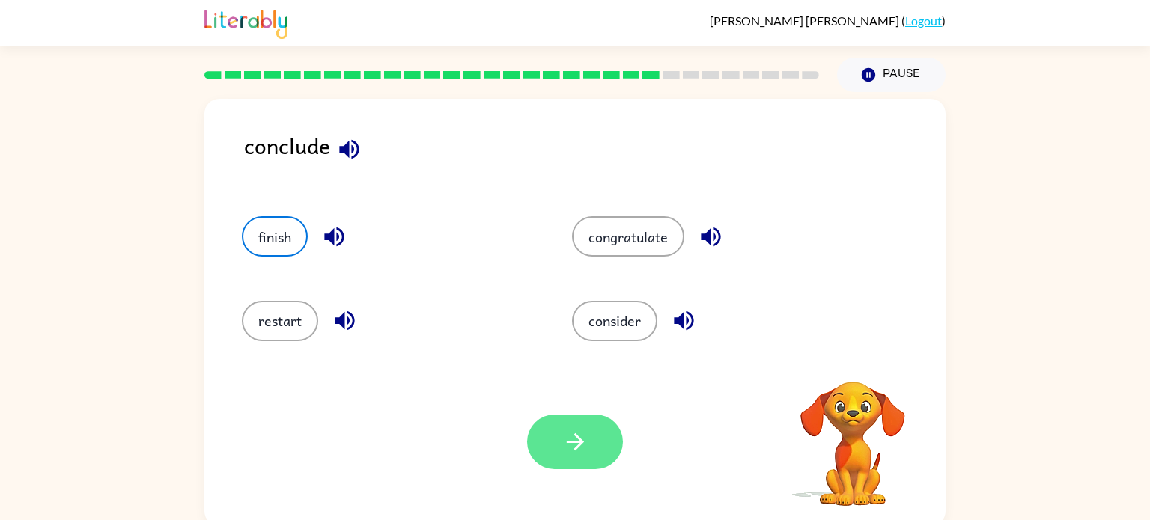
click at [565, 442] on icon "button" at bounding box center [575, 442] width 26 height 26
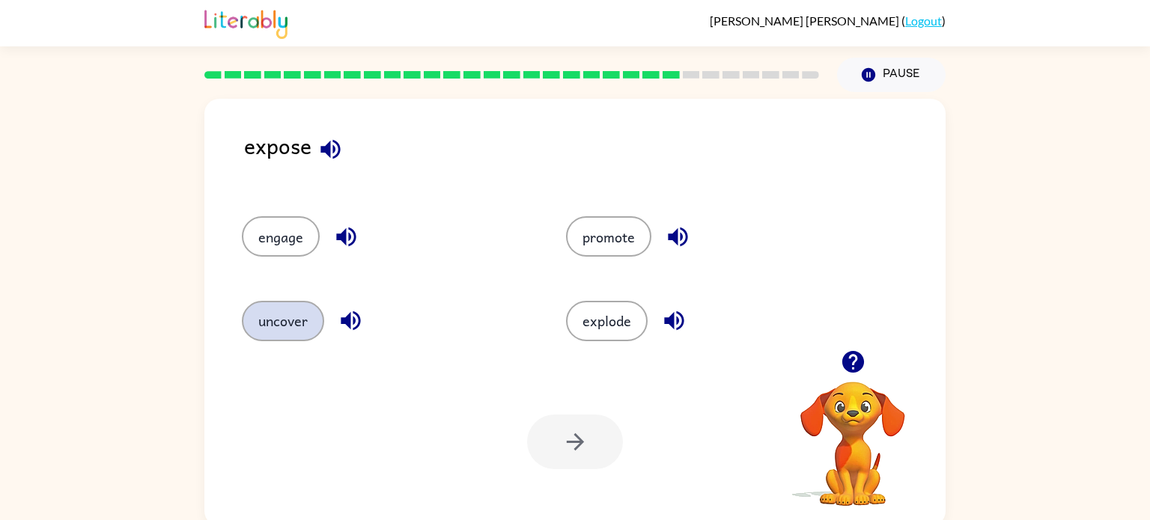
click at [291, 324] on button "uncover" at bounding box center [283, 321] width 82 height 40
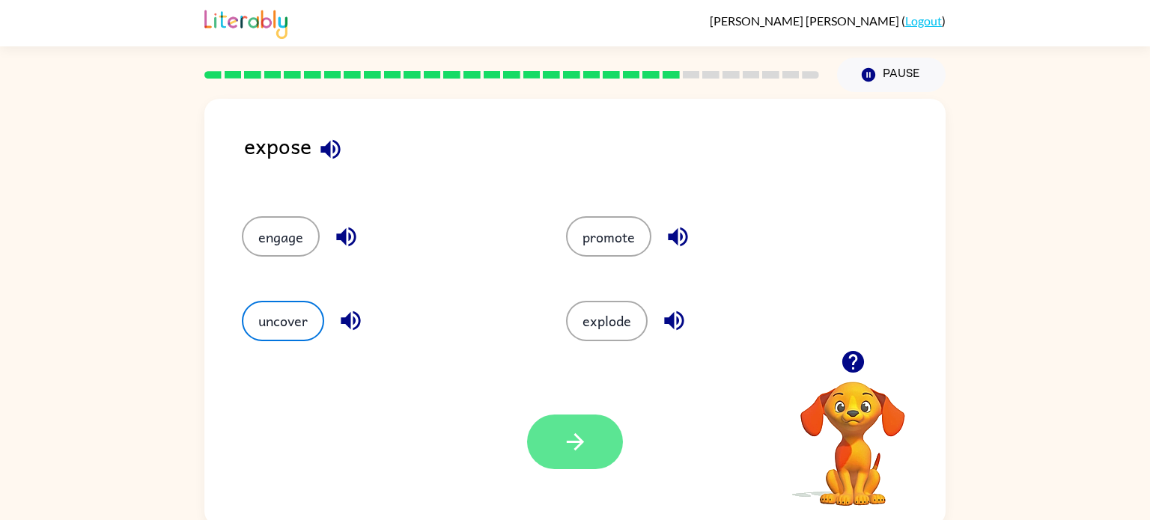
click at [616, 436] on button "button" at bounding box center [575, 442] width 96 height 55
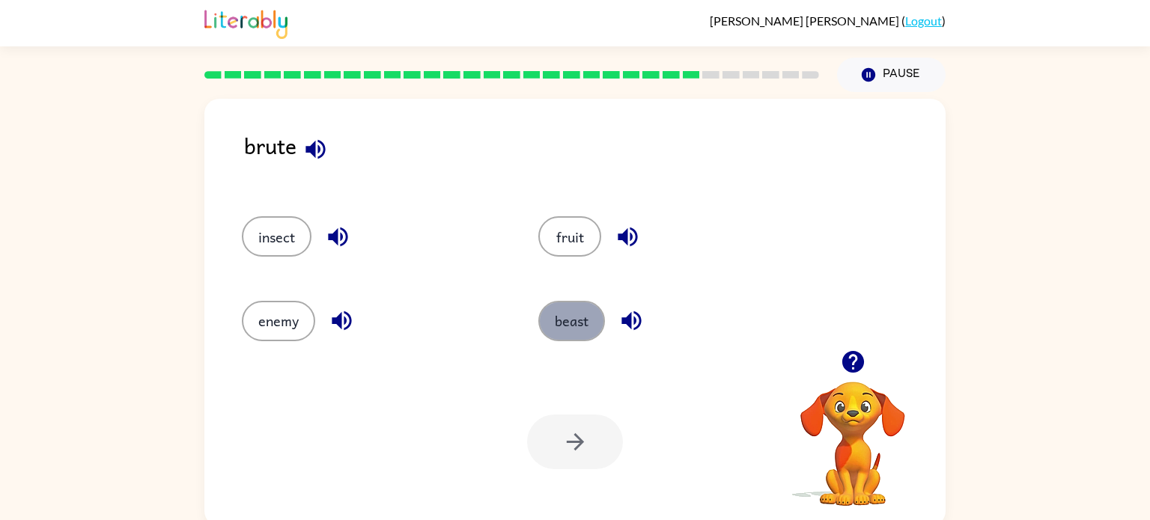
click at [576, 329] on button "beast" at bounding box center [571, 321] width 67 height 40
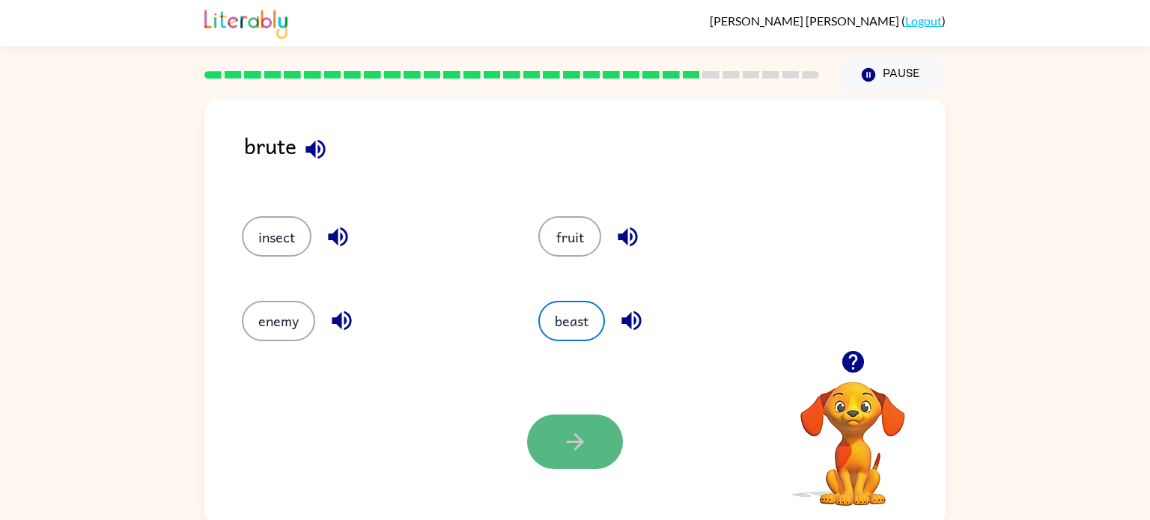
click at [567, 448] on icon "button" at bounding box center [575, 442] width 26 height 26
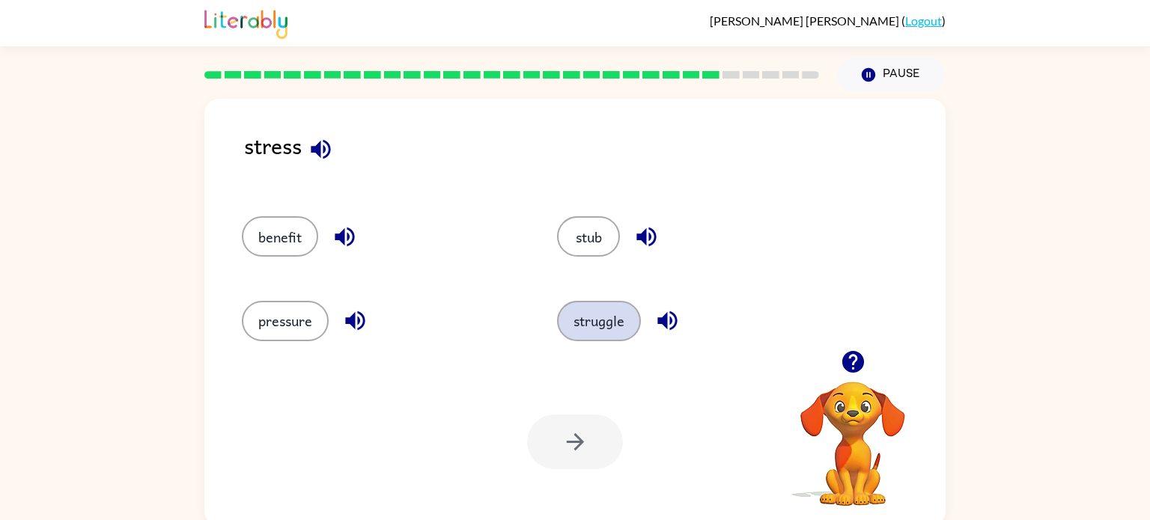
click at [585, 321] on button "struggle" at bounding box center [599, 321] width 84 height 40
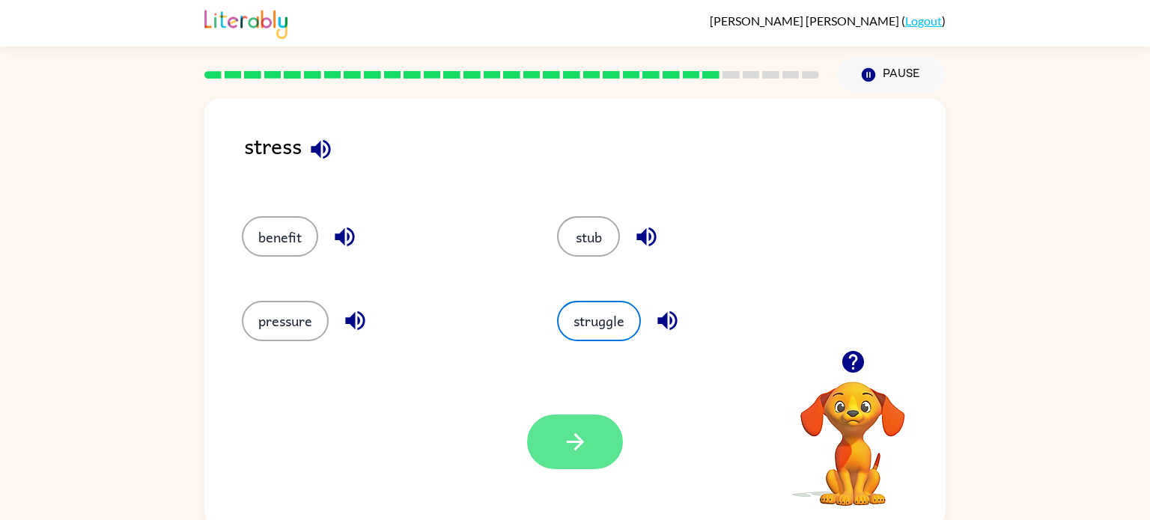
click at [587, 464] on button "button" at bounding box center [575, 442] width 96 height 55
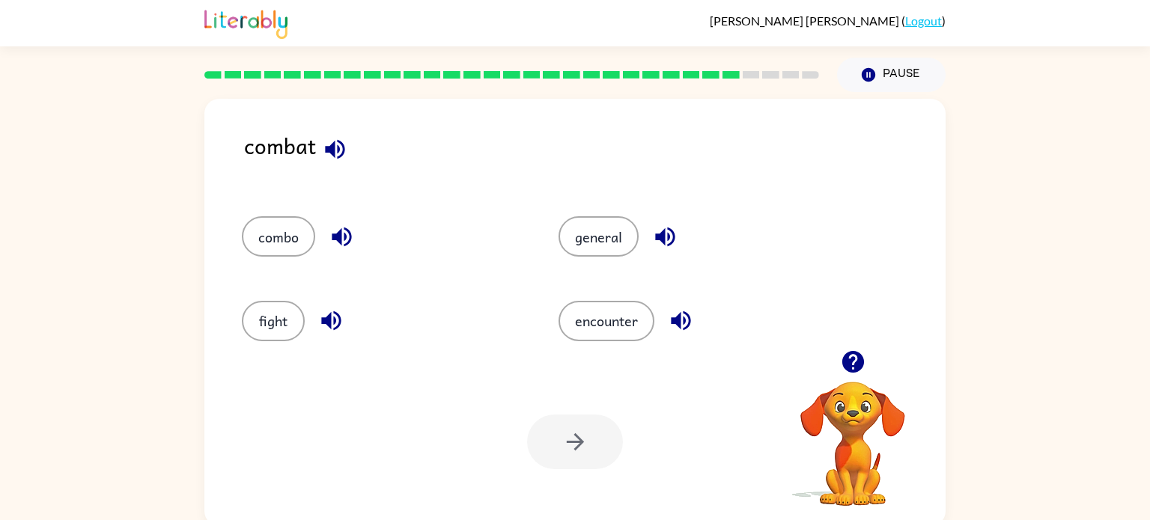
click at [251, 347] on div "fight" at bounding box center [371, 315] width 317 height 84
click at [274, 317] on button "fight" at bounding box center [273, 321] width 63 height 40
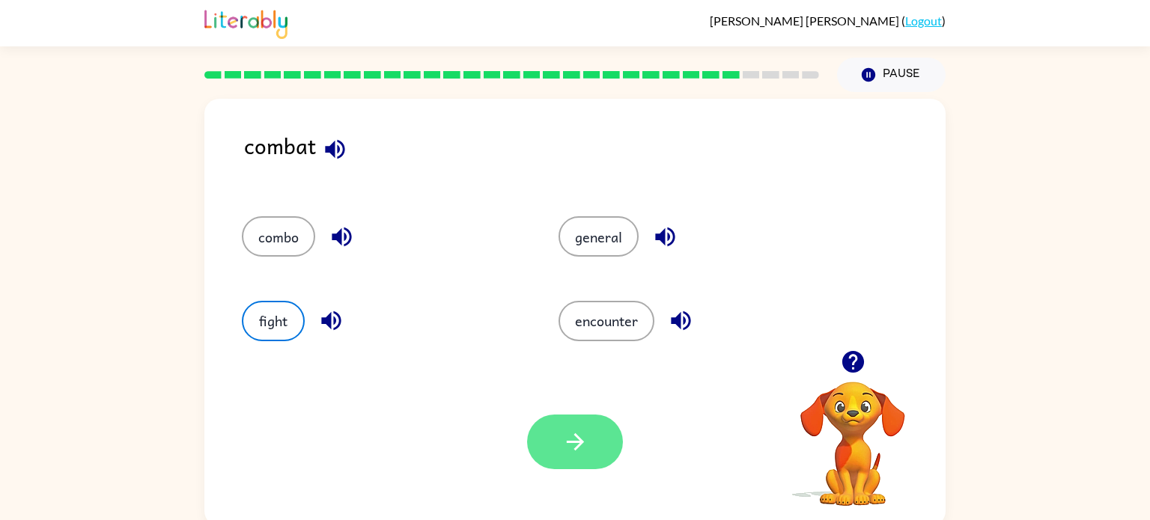
click at [570, 434] on icon "button" at bounding box center [575, 442] width 26 height 26
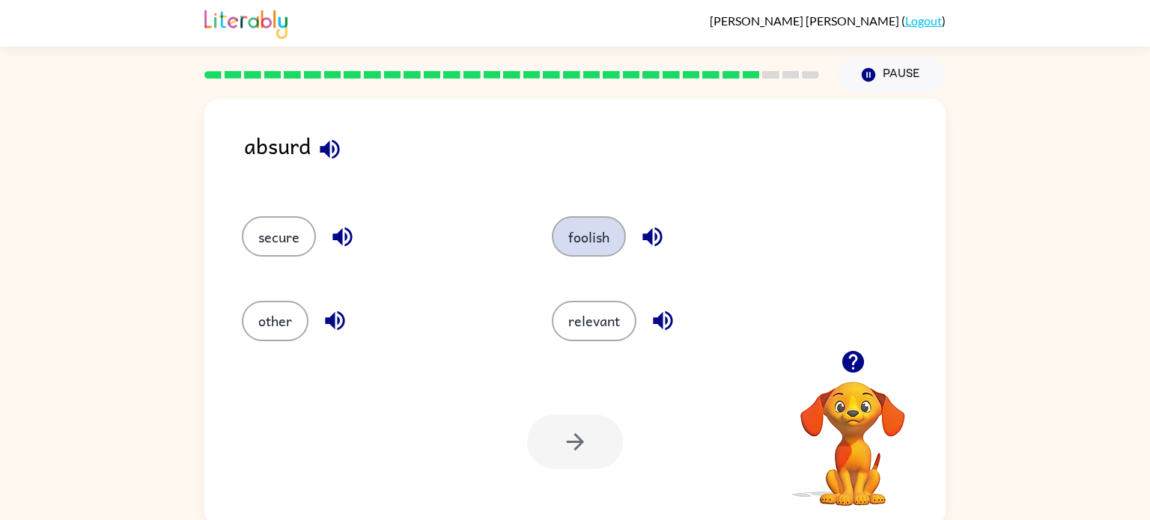
click at [586, 247] on button "foolish" at bounding box center [589, 236] width 74 height 40
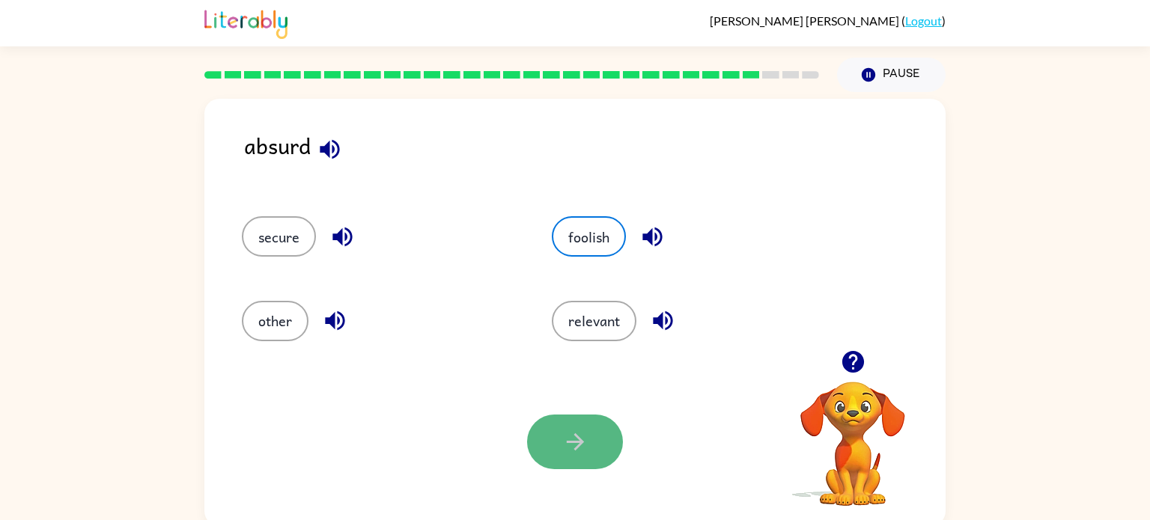
click at [602, 457] on button "button" at bounding box center [575, 442] width 96 height 55
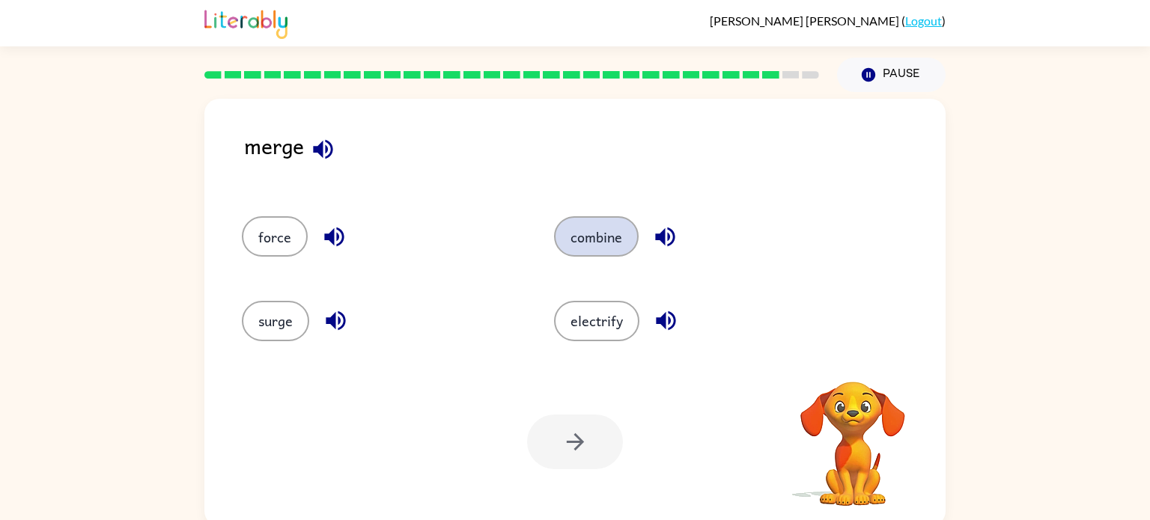
click at [568, 245] on button "combine" at bounding box center [596, 236] width 85 height 40
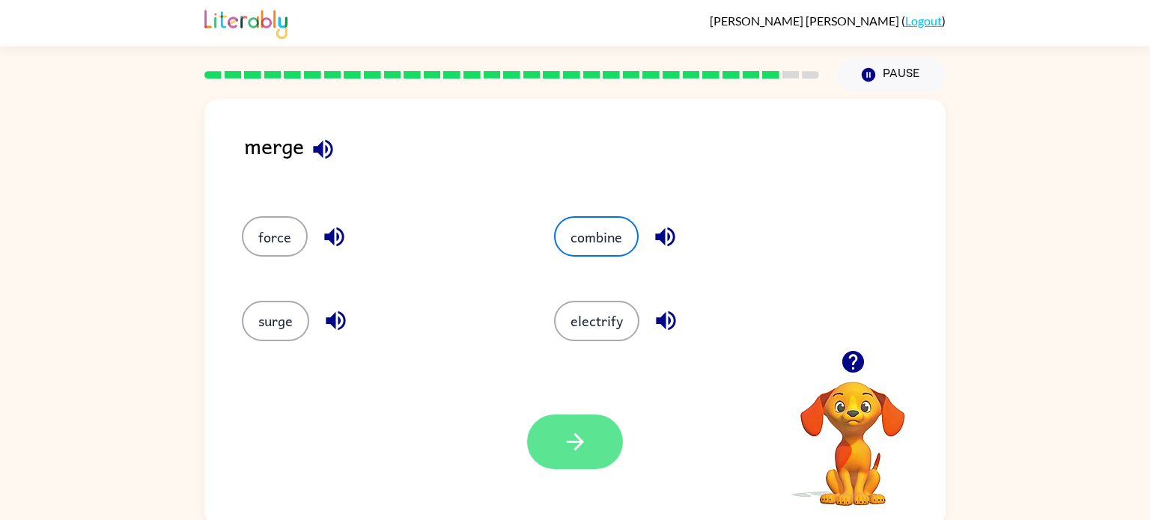
click at [571, 461] on button "button" at bounding box center [575, 442] width 96 height 55
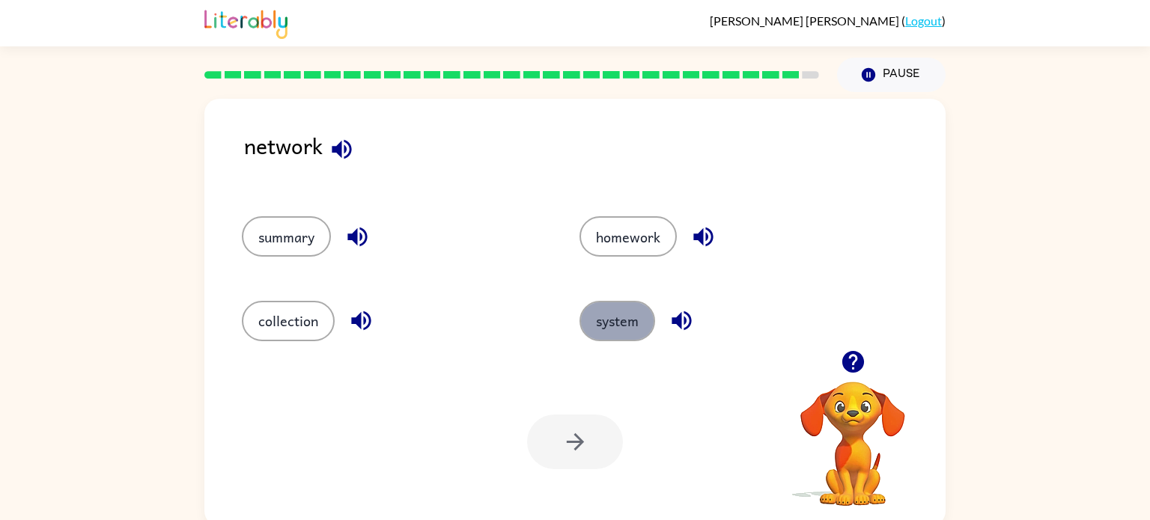
click at [595, 308] on button "system" at bounding box center [618, 321] width 76 height 40
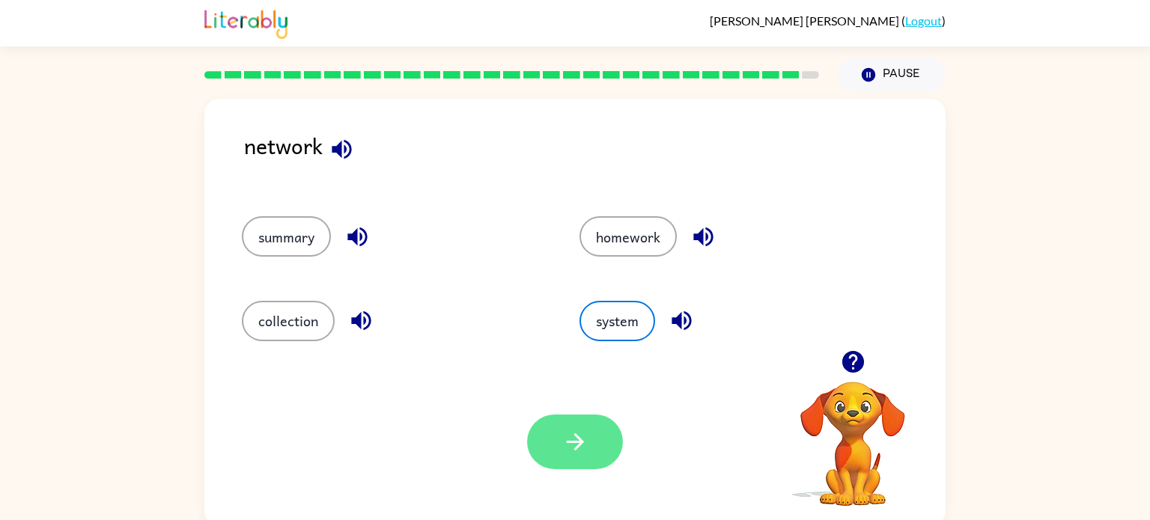
click at [558, 424] on button "button" at bounding box center [575, 442] width 96 height 55
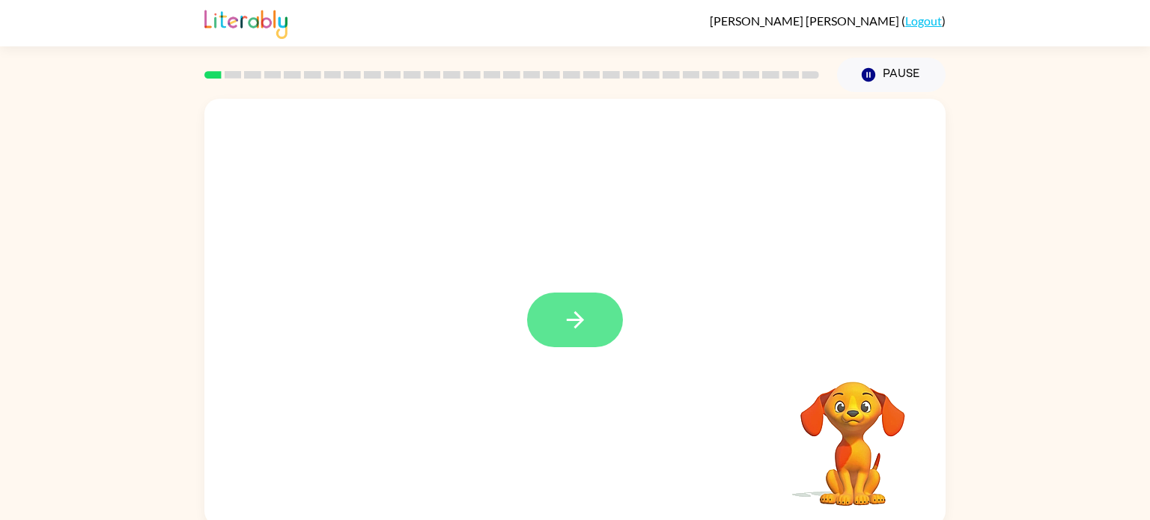
click at [580, 319] on icon "button" at bounding box center [574, 320] width 17 height 17
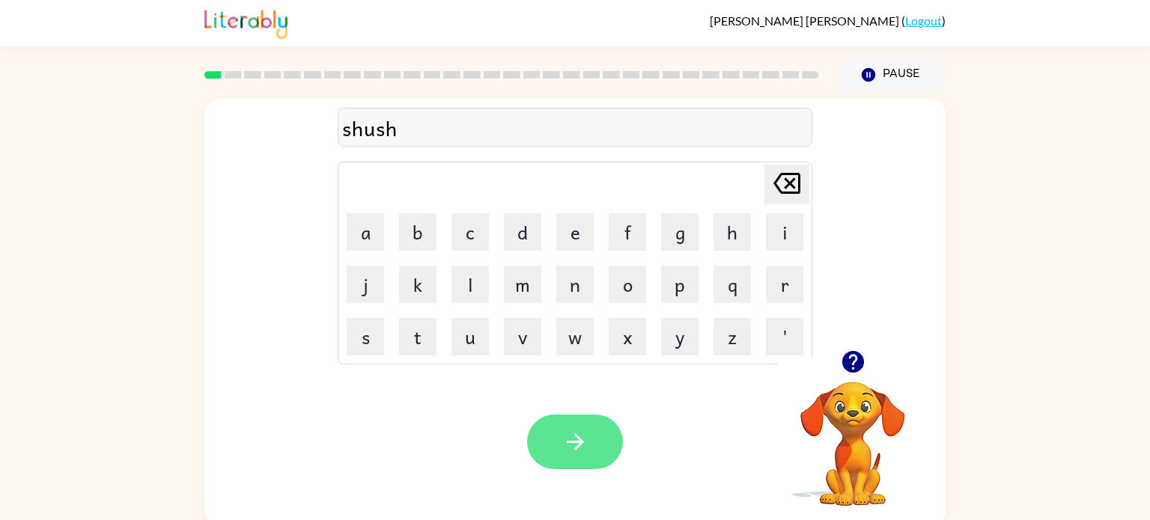
click at [557, 433] on button "button" at bounding box center [575, 442] width 96 height 55
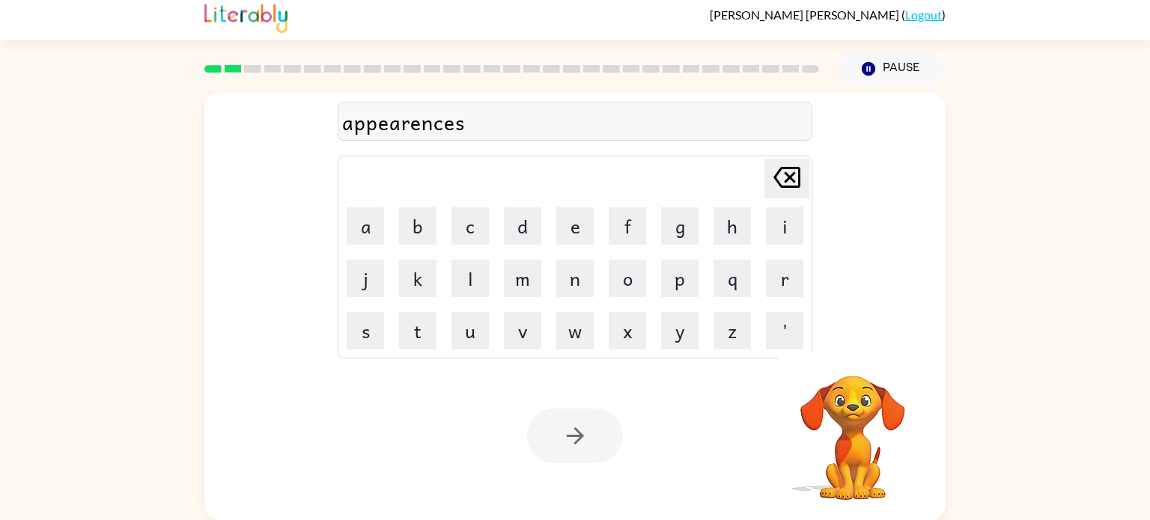
scroll to position [6, 0]
click at [372, 126] on div "appearences" at bounding box center [575, 121] width 466 height 31
click at [563, 449] on button "button" at bounding box center [575, 436] width 96 height 55
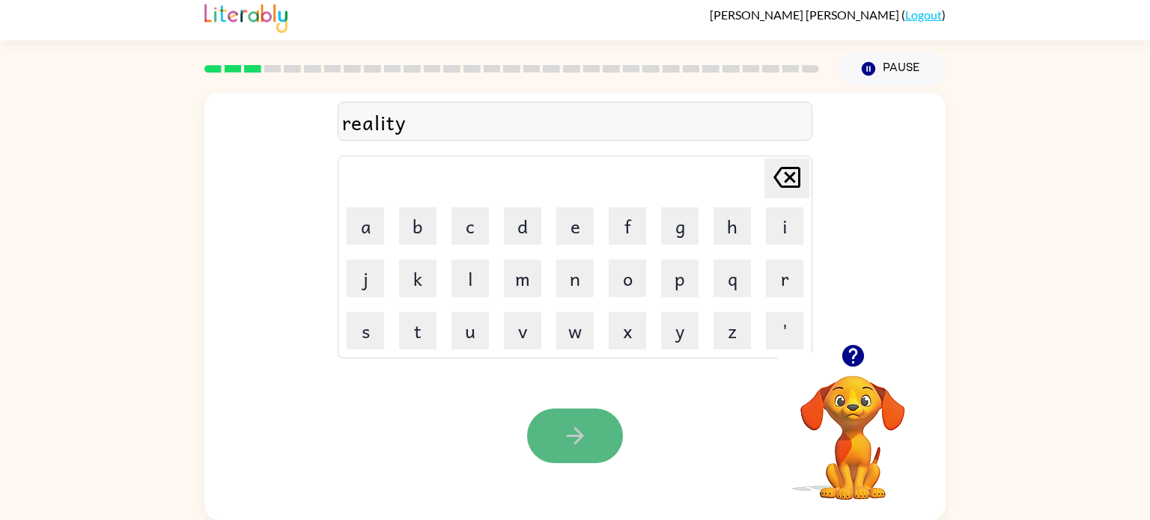
click at [587, 427] on icon "button" at bounding box center [575, 436] width 26 height 26
click at [576, 449] on icon "button" at bounding box center [575, 436] width 26 height 26
click at [597, 450] on button "button" at bounding box center [575, 436] width 96 height 55
click at [558, 436] on button "button" at bounding box center [575, 436] width 96 height 55
click at [568, 451] on button "button" at bounding box center [575, 436] width 96 height 55
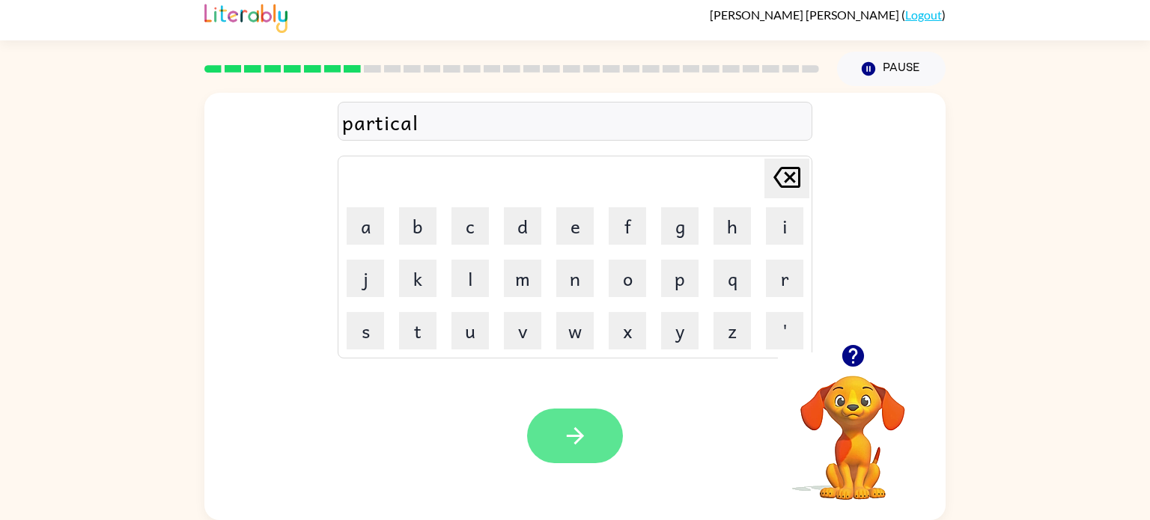
click at [567, 431] on icon "button" at bounding box center [575, 436] width 26 height 26
click at [607, 437] on button "button" at bounding box center [575, 436] width 96 height 55
click at [565, 424] on icon "button" at bounding box center [575, 436] width 26 height 26
click at [579, 431] on icon "button" at bounding box center [575, 436] width 26 height 26
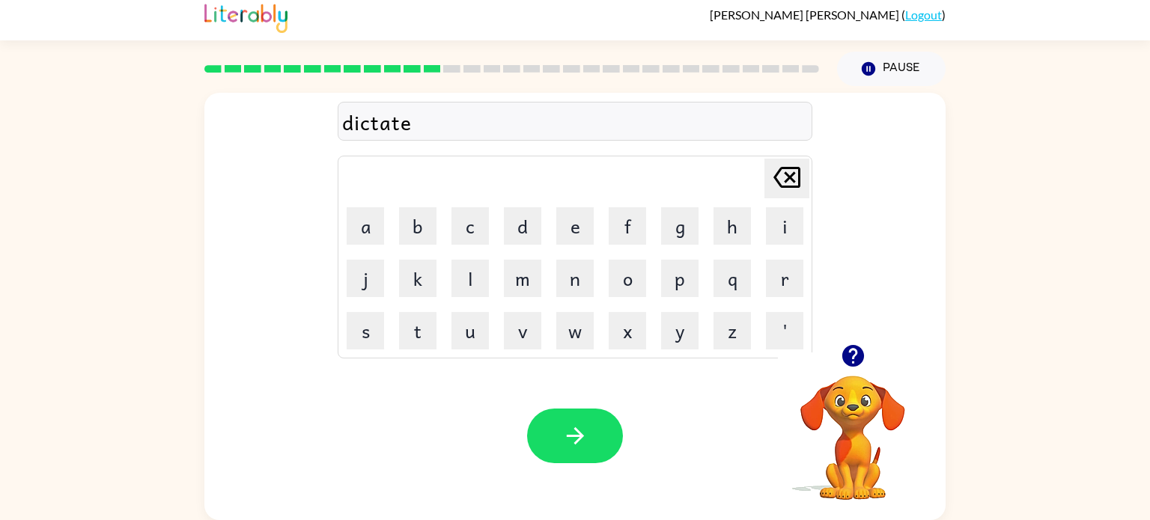
click at [574, 440] on icon "button" at bounding box center [575, 436] width 26 height 26
click at [573, 440] on icon "button" at bounding box center [575, 436] width 26 height 26
click at [574, 429] on icon "button" at bounding box center [574, 436] width 17 height 17
click at [580, 440] on icon "button" at bounding box center [575, 436] width 26 height 26
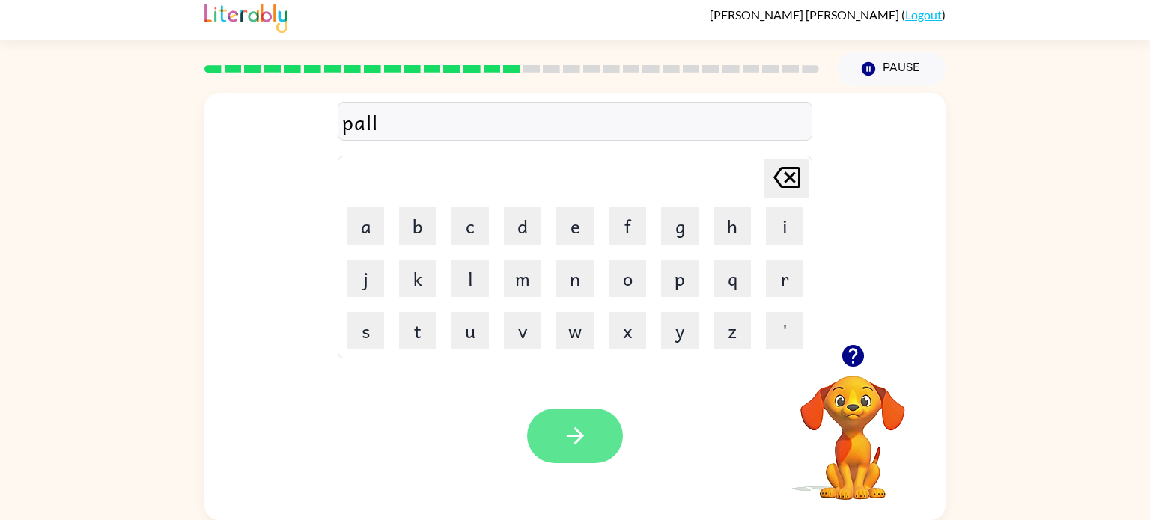
click at [583, 440] on icon "button" at bounding box center [575, 436] width 26 height 26
click at [584, 446] on icon "button" at bounding box center [575, 436] width 26 height 26
click at [581, 444] on icon "button" at bounding box center [575, 436] width 26 height 26
click at [578, 439] on icon "button" at bounding box center [574, 436] width 17 height 17
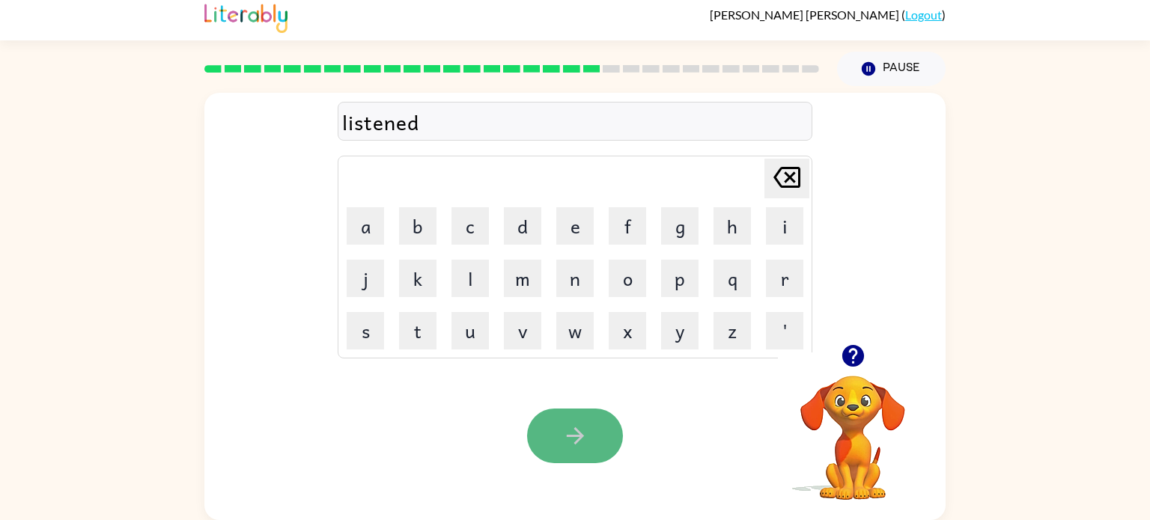
click at [567, 446] on icon "button" at bounding box center [575, 436] width 26 height 26
click at [569, 444] on icon "button" at bounding box center [575, 436] width 26 height 26
click at [570, 441] on icon "button" at bounding box center [575, 436] width 26 height 26
click at [571, 441] on icon "button" at bounding box center [575, 436] width 26 height 26
click at [568, 442] on icon "button" at bounding box center [575, 436] width 26 height 26
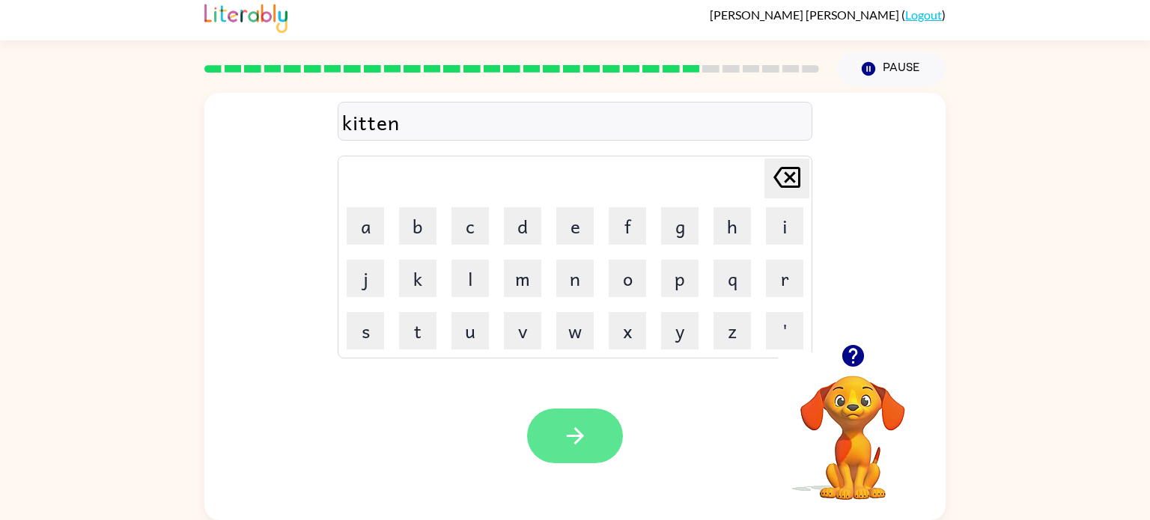
click at [566, 438] on icon "button" at bounding box center [575, 436] width 26 height 26
click at [576, 446] on icon "button" at bounding box center [575, 436] width 26 height 26
click at [575, 440] on icon "button" at bounding box center [575, 436] width 26 height 26
click at [574, 461] on button "button" at bounding box center [575, 436] width 96 height 55
click at [577, 438] on icon "button" at bounding box center [575, 436] width 26 height 26
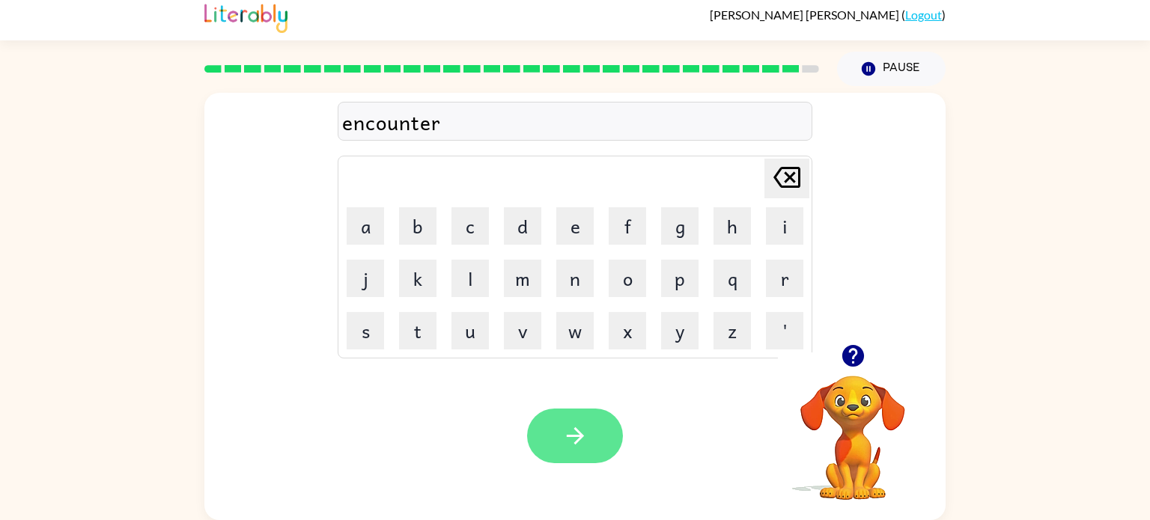
click at [571, 443] on icon "button" at bounding box center [575, 436] width 26 height 26
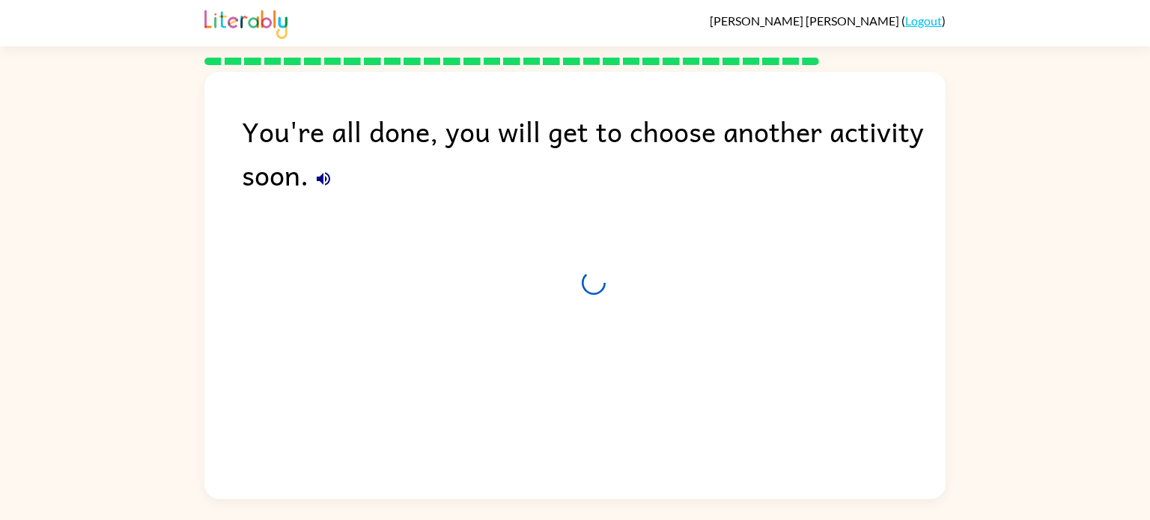
scroll to position [0, 0]
